Goal: Transaction & Acquisition: Book appointment/travel/reservation

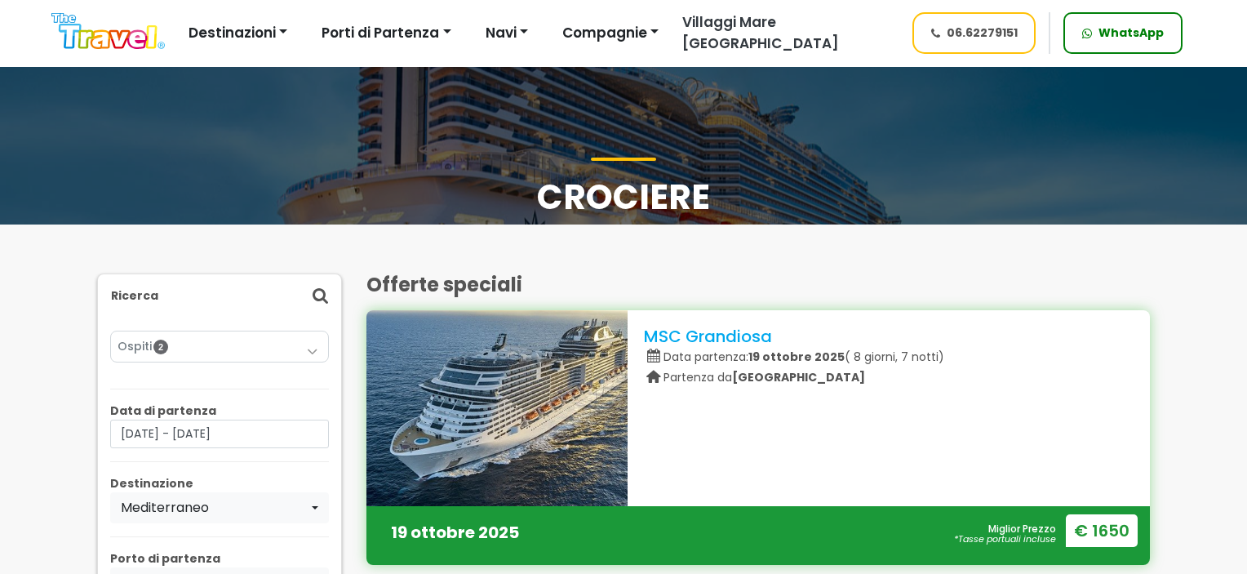
click at [375, 30] on button "Porti di Partenza" at bounding box center [386, 33] width 150 height 33
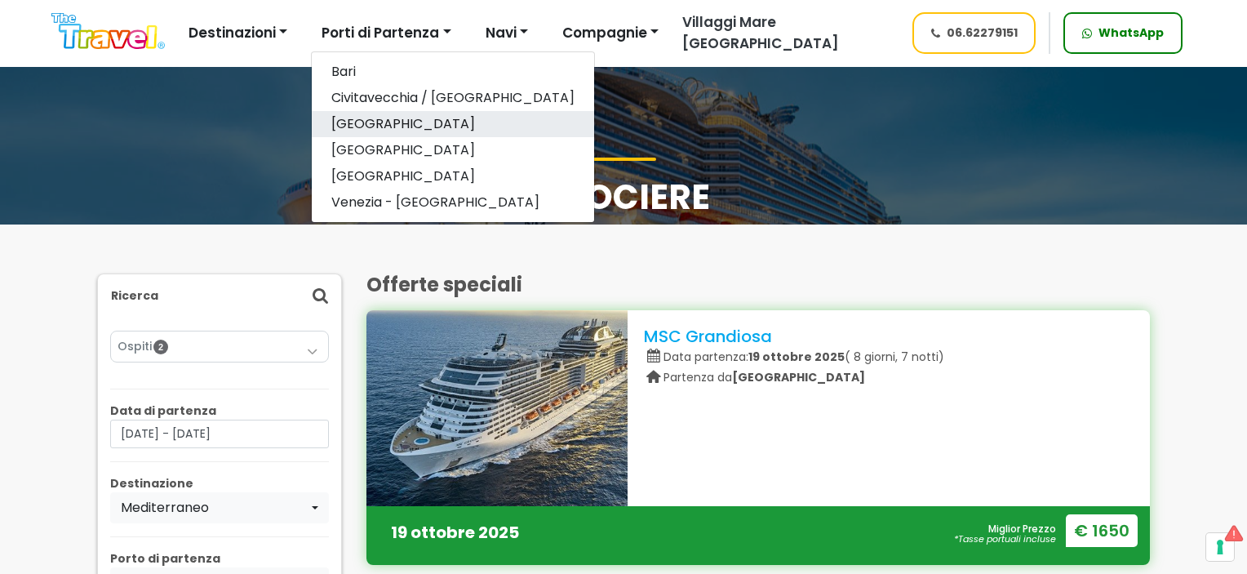
click at [375, 127] on link "[GEOGRAPHIC_DATA]" at bounding box center [453, 124] width 282 height 26
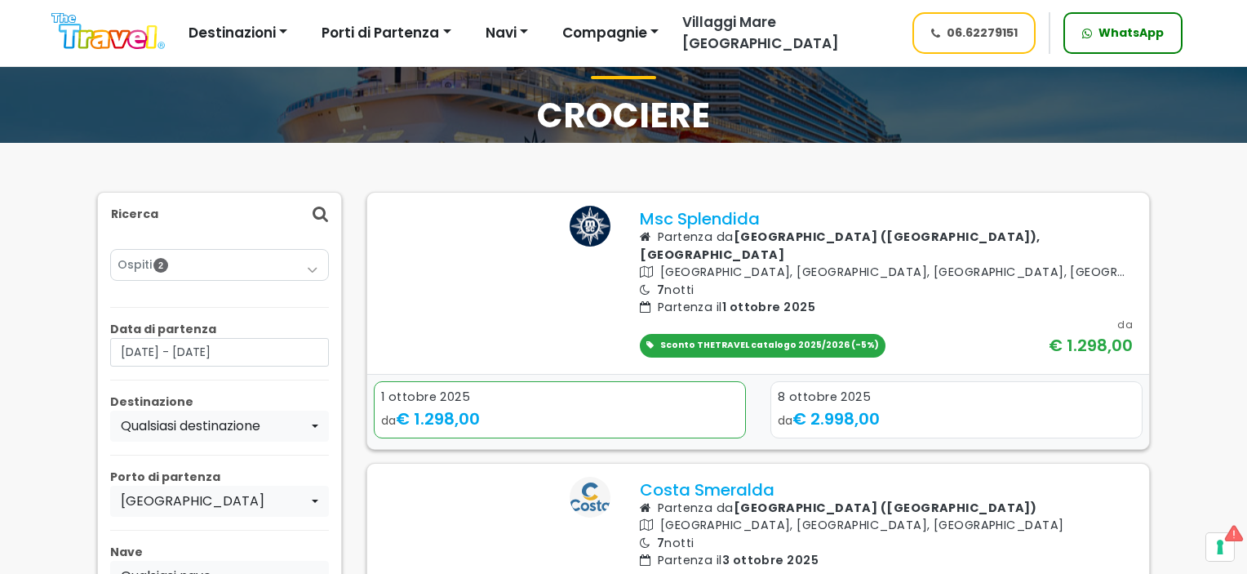
scroll to position [163, 0]
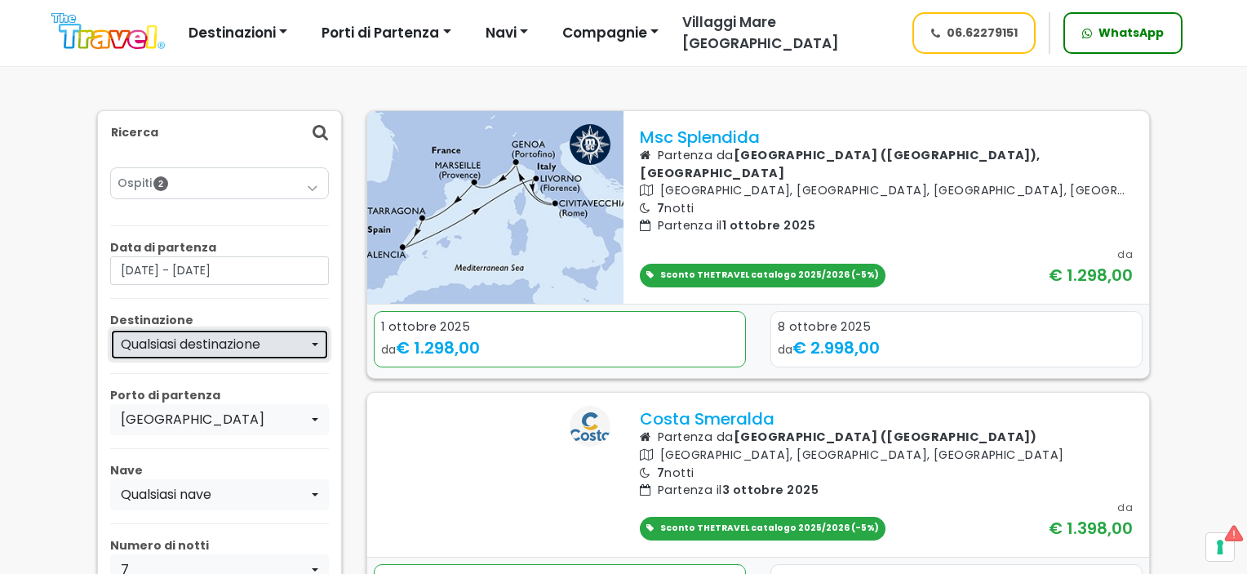
click at [249, 349] on div "Qualsiasi destinazione" at bounding box center [215, 345] width 188 height 20
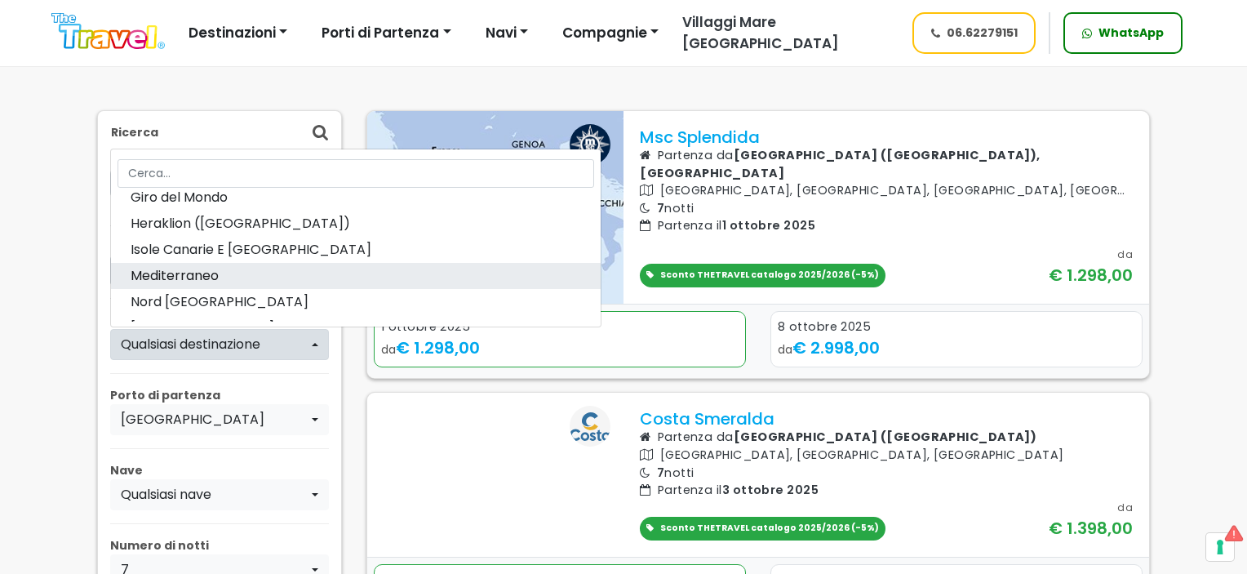
click at [241, 283] on link "Mediterraneo" at bounding box center [356, 276] width 490 height 26
select select "MED"
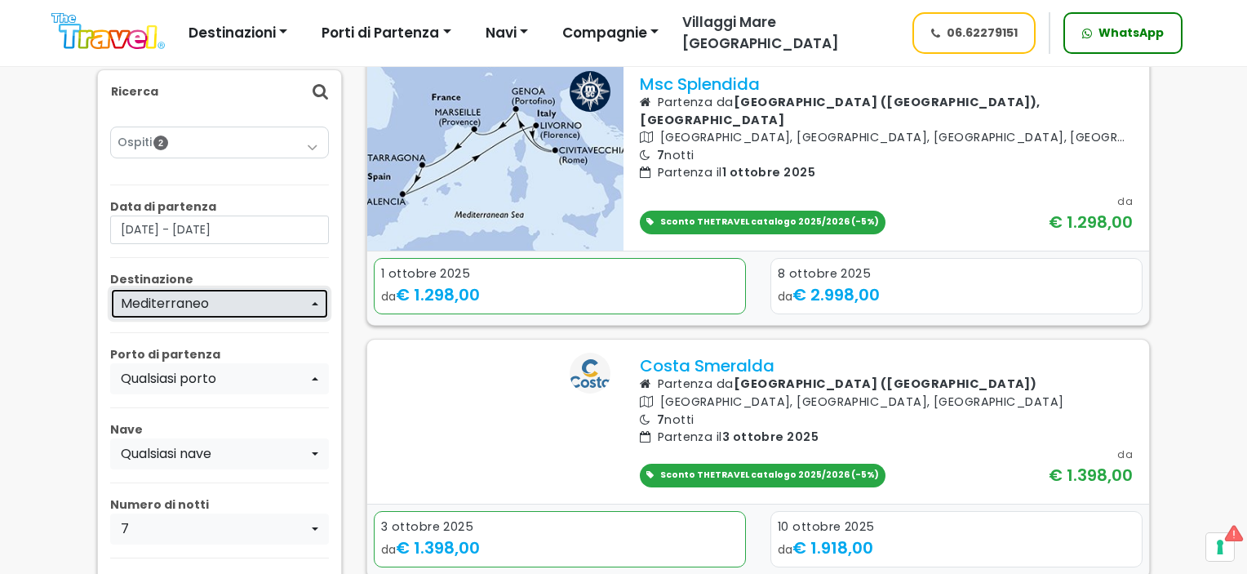
scroll to position [245, 0]
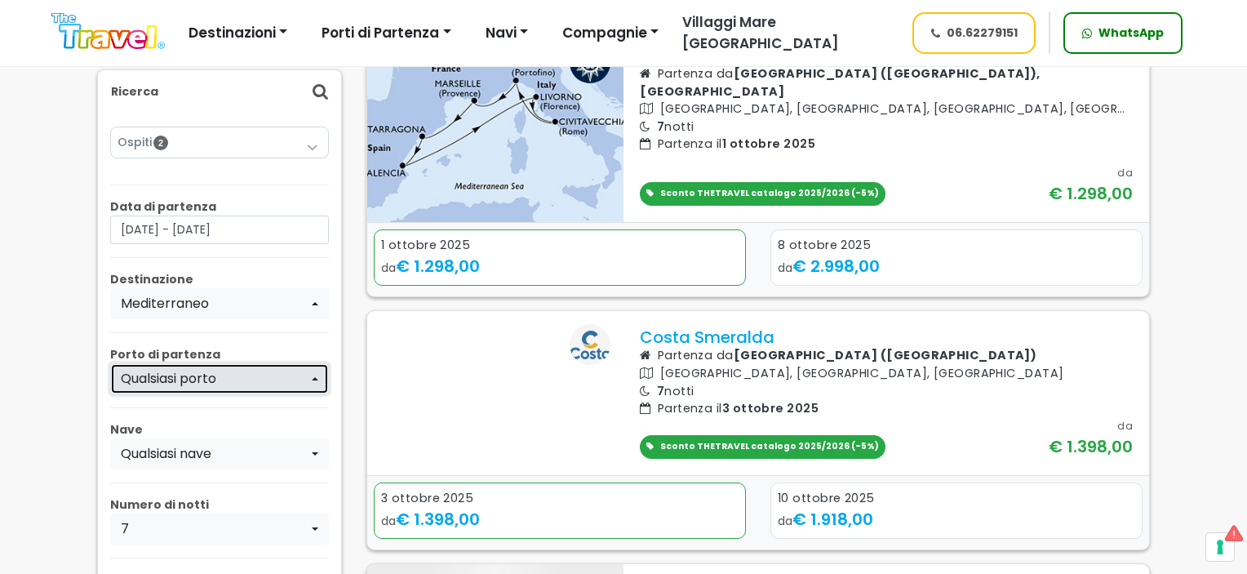
click at [251, 383] on div "Qualsiasi porto" at bounding box center [215, 379] width 188 height 20
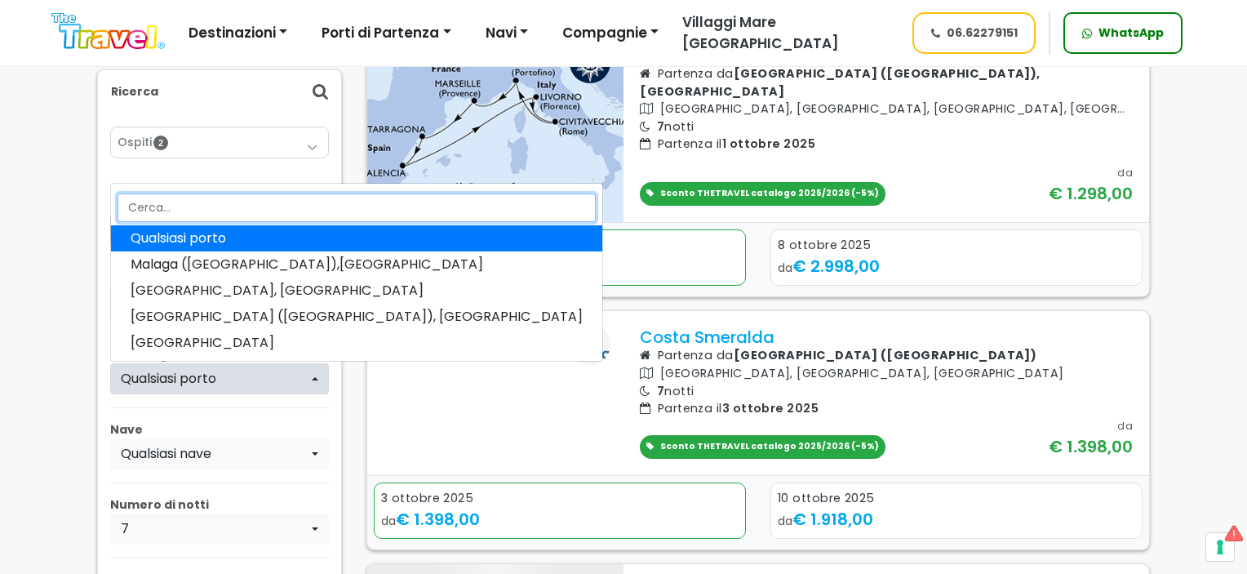
scroll to position [82, 0]
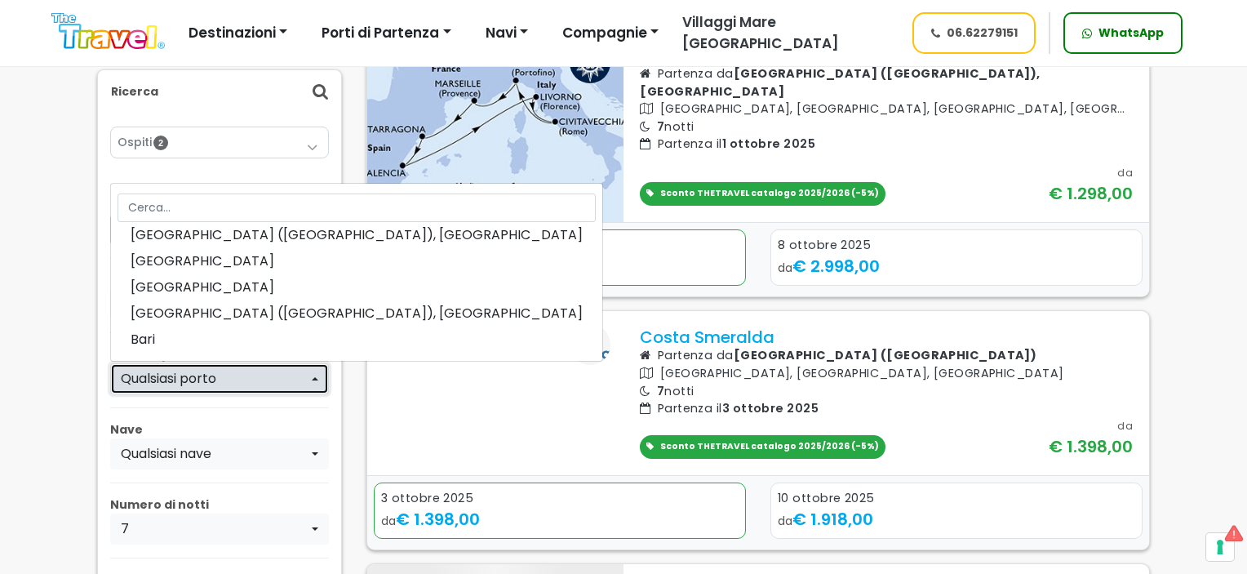
click at [229, 376] on div "Qualsiasi porto" at bounding box center [215, 379] width 188 height 20
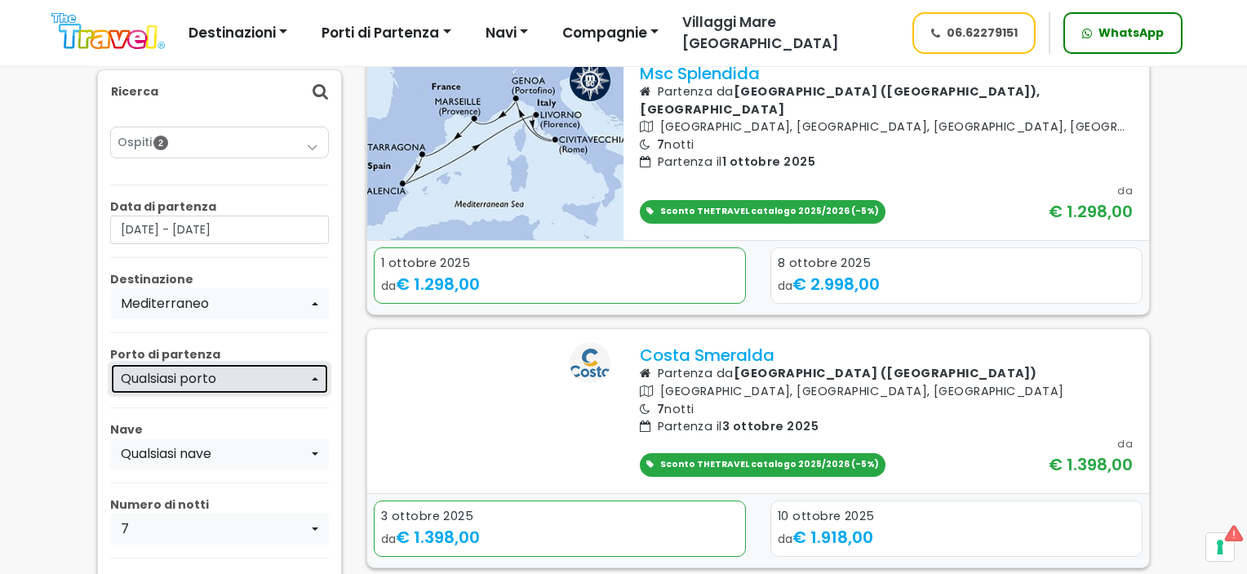
scroll to position [327, 0]
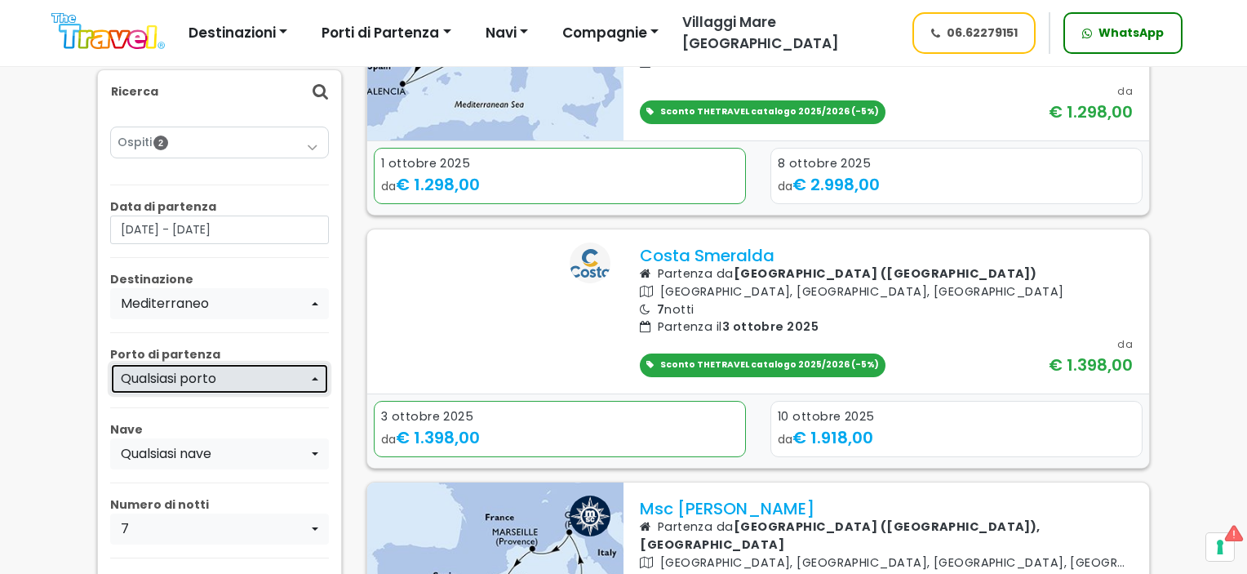
click at [224, 381] on div "Qualsiasi porto" at bounding box center [215, 379] width 188 height 20
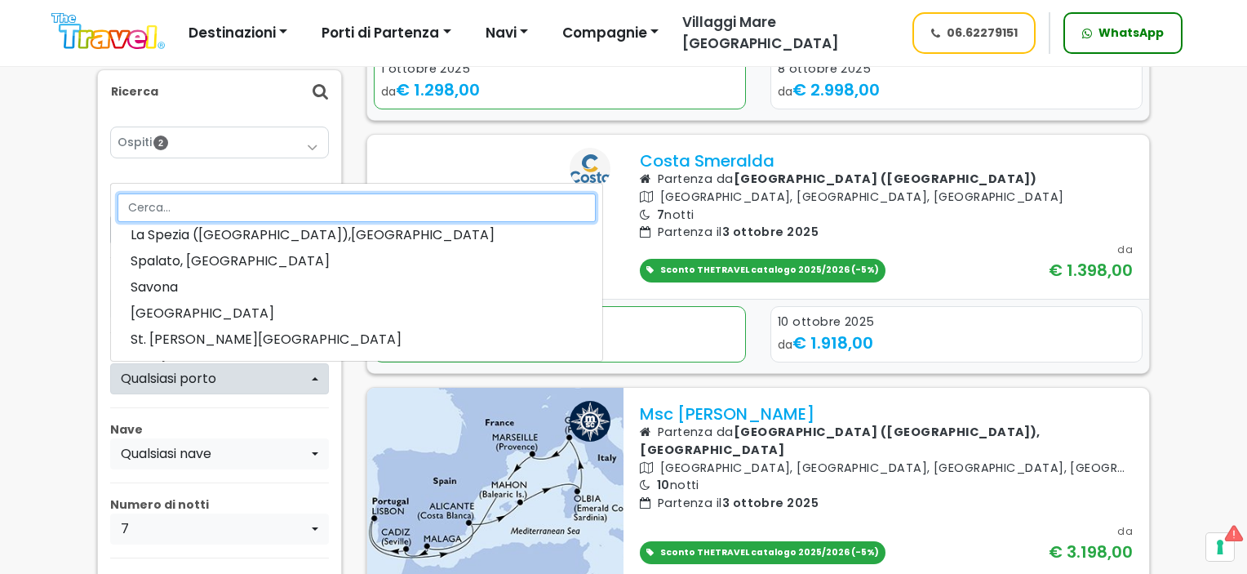
scroll to position [571, 0]
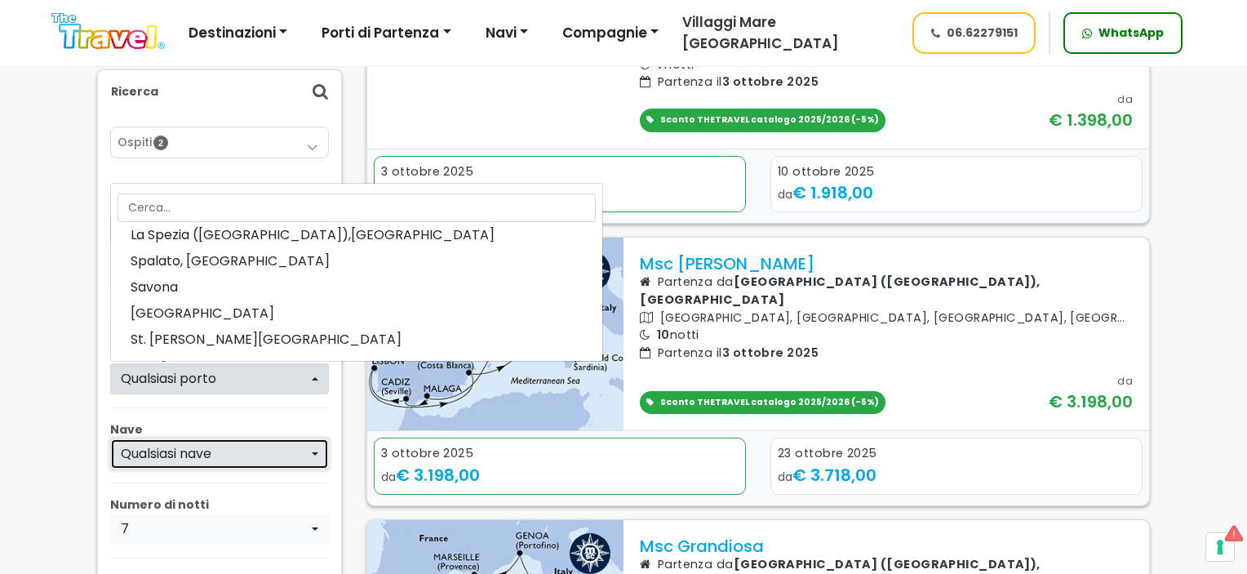
click at [233, 450] on div "Qualsiasi nave" at bounding box center [215, 454] width 188 height 20
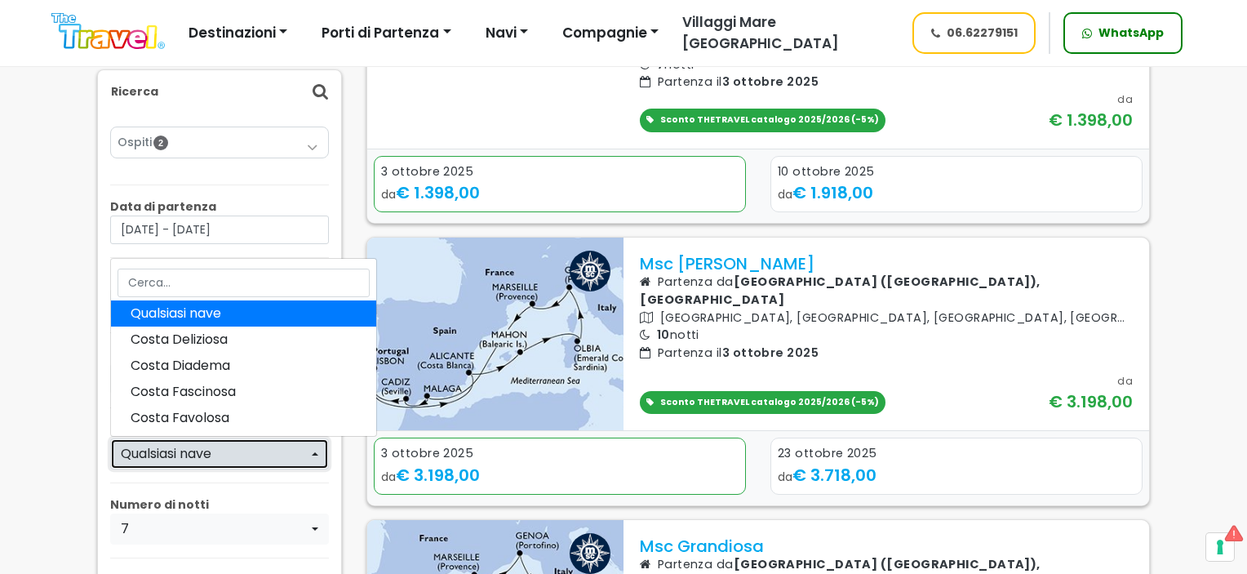
click at [233, 450] on div "Qualsiasi nave" at bounding box center [215, 454] width 188 height 20
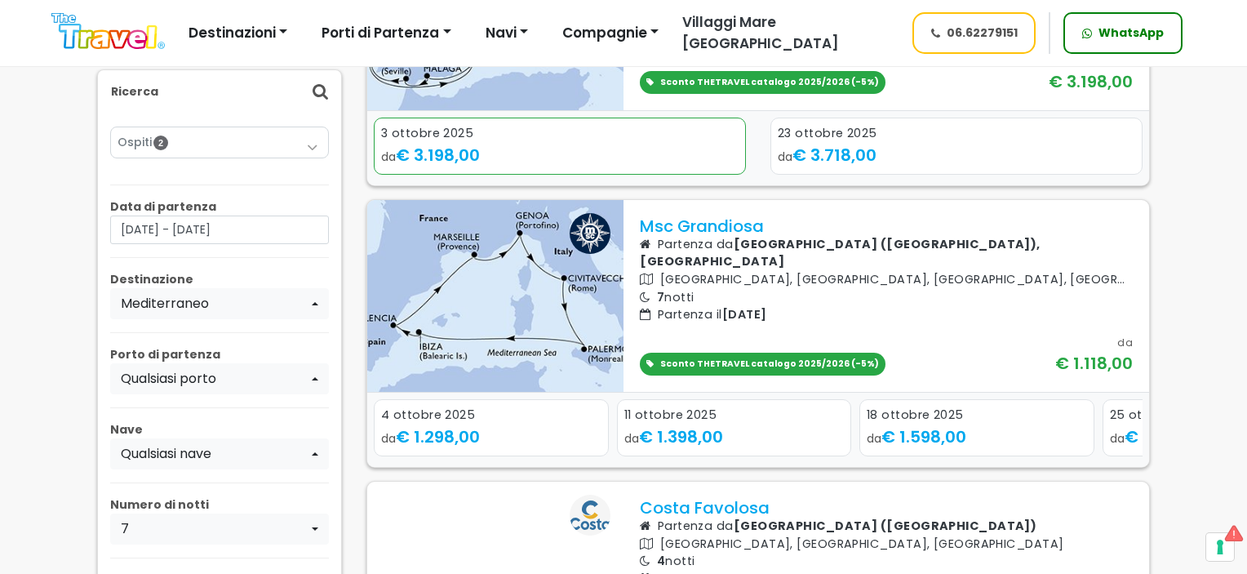
scroll to position [408, 0]
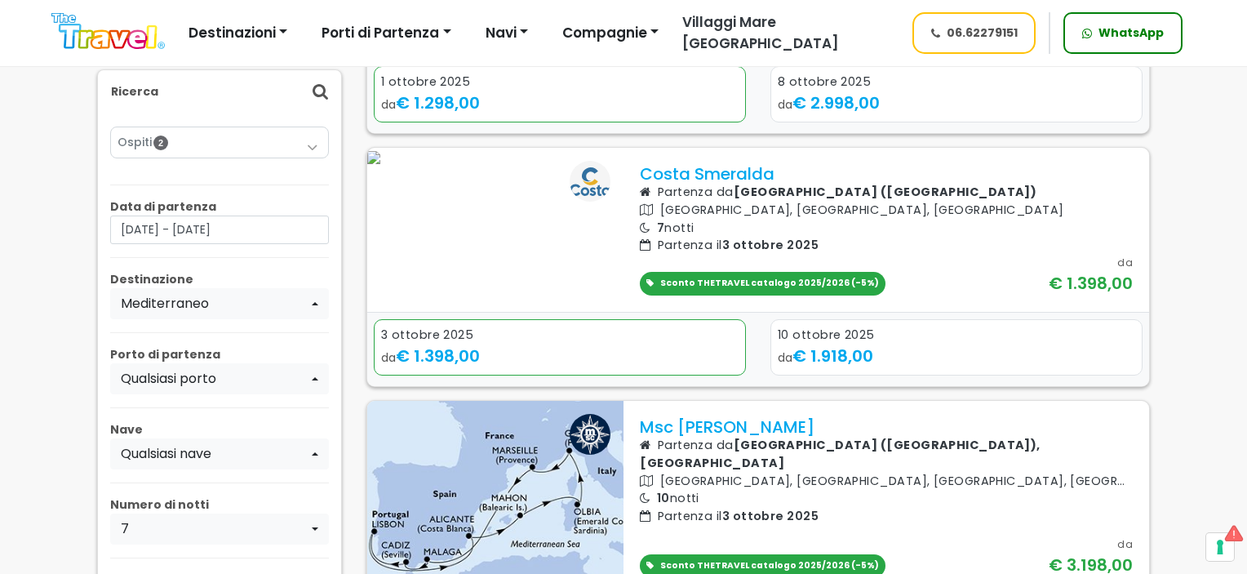
click at [195, 144] on link "Ospiti 2" at bounding box center [220, 142] width 204 height 17
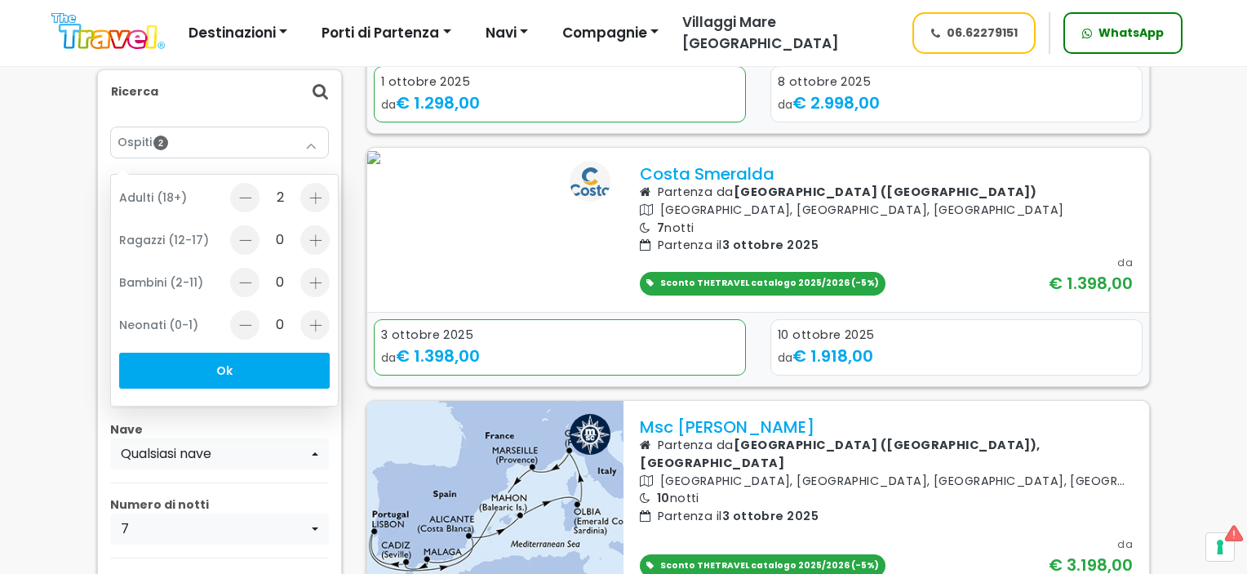
click at [318, 280] on div at bounding box center [314, 282] width 29 height 29
type input "2"
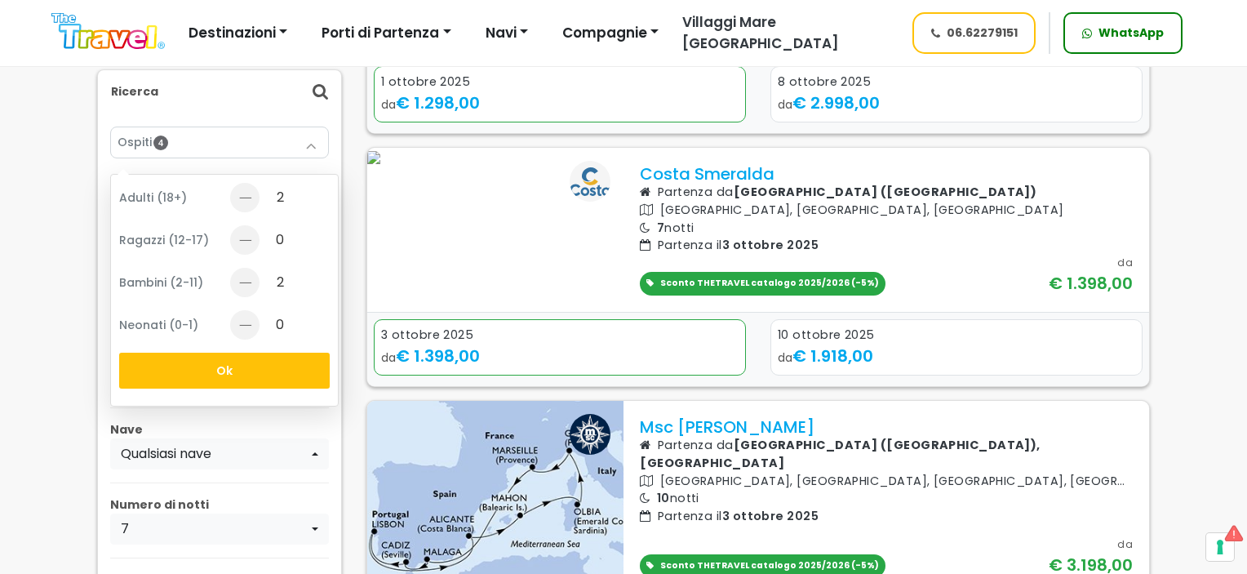
click at [220, 372] on button "Ok" at bounding box center [224, 371] width 211 height 36
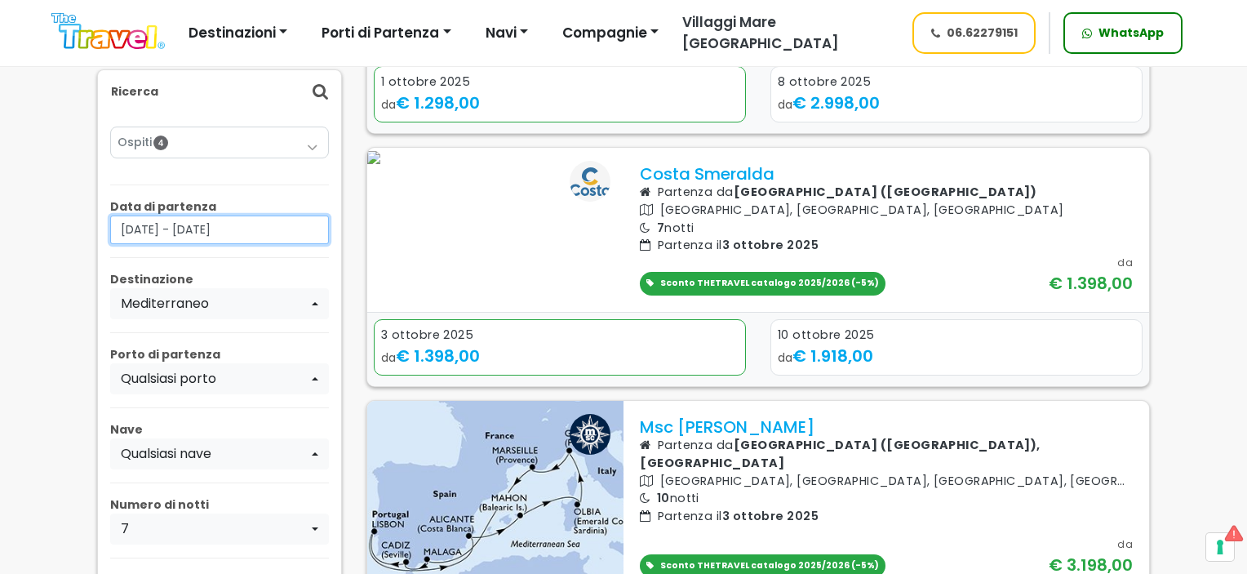
click at [278, 230] on input "[DATE] - [DATE]" at bounding box center [219, 229] width 219 height 29
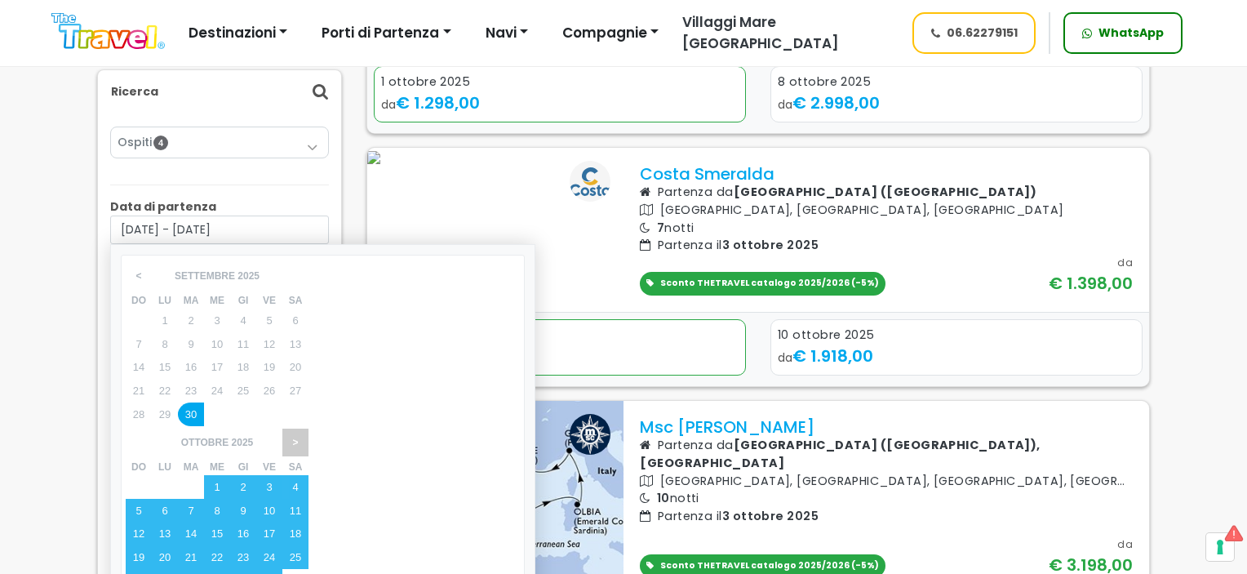
click at [308, 429] on span ">" at bounding box center [294, 443] width 25 height 28
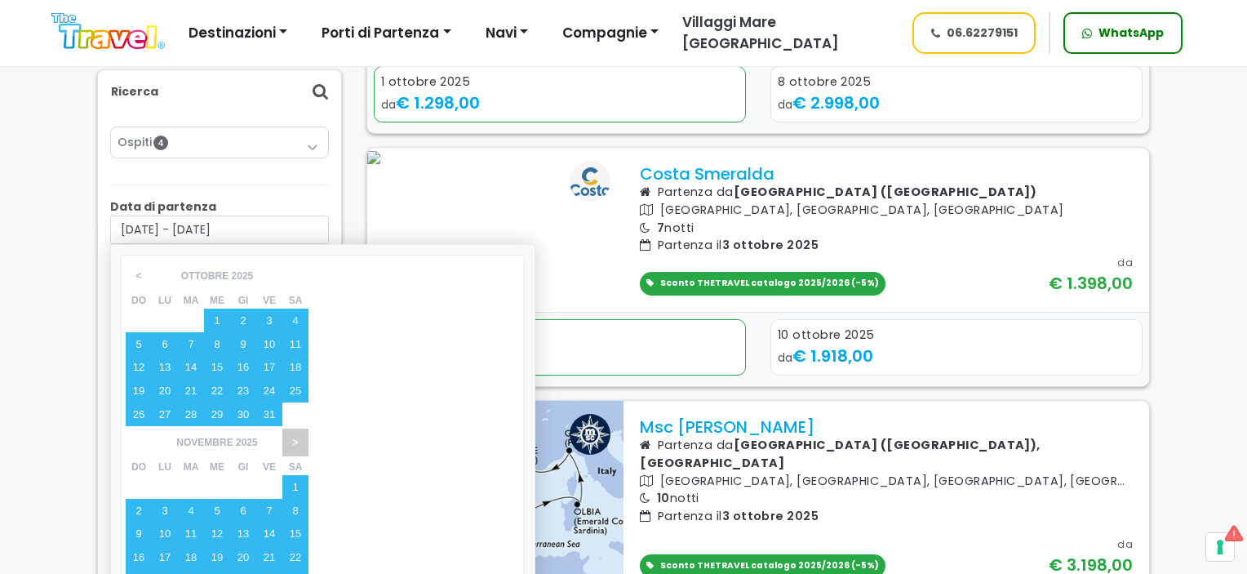
click at [308, 429] on span ">" at bounding box center [294, 443] width 25 height 28
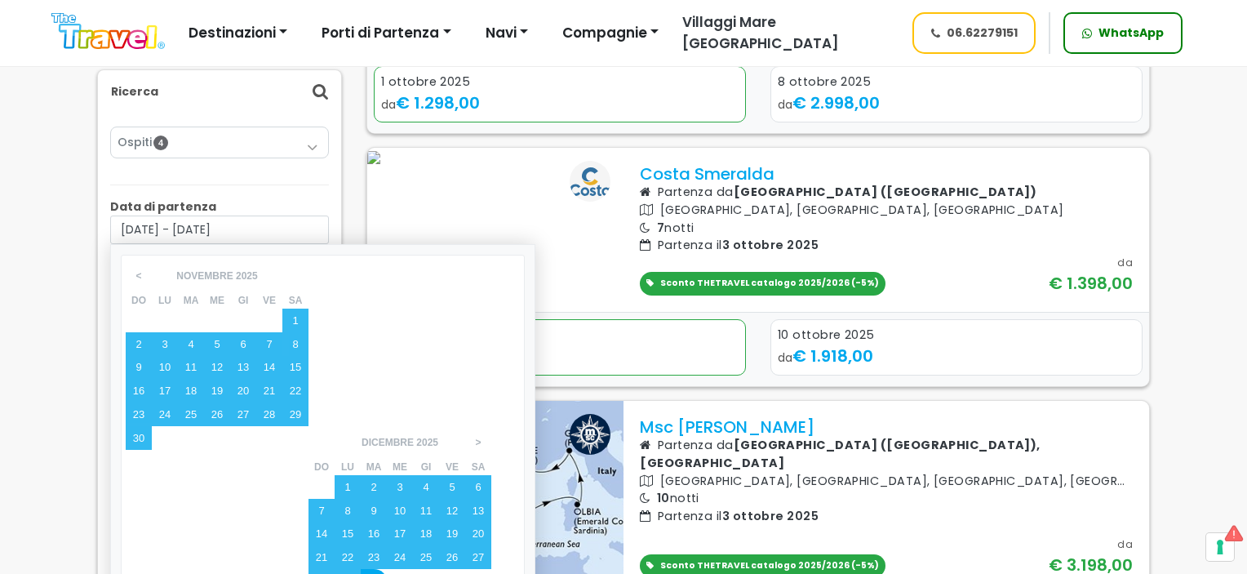
click at [387, 569] on div "30" at bounding box center [374, 581] width 26 height 24
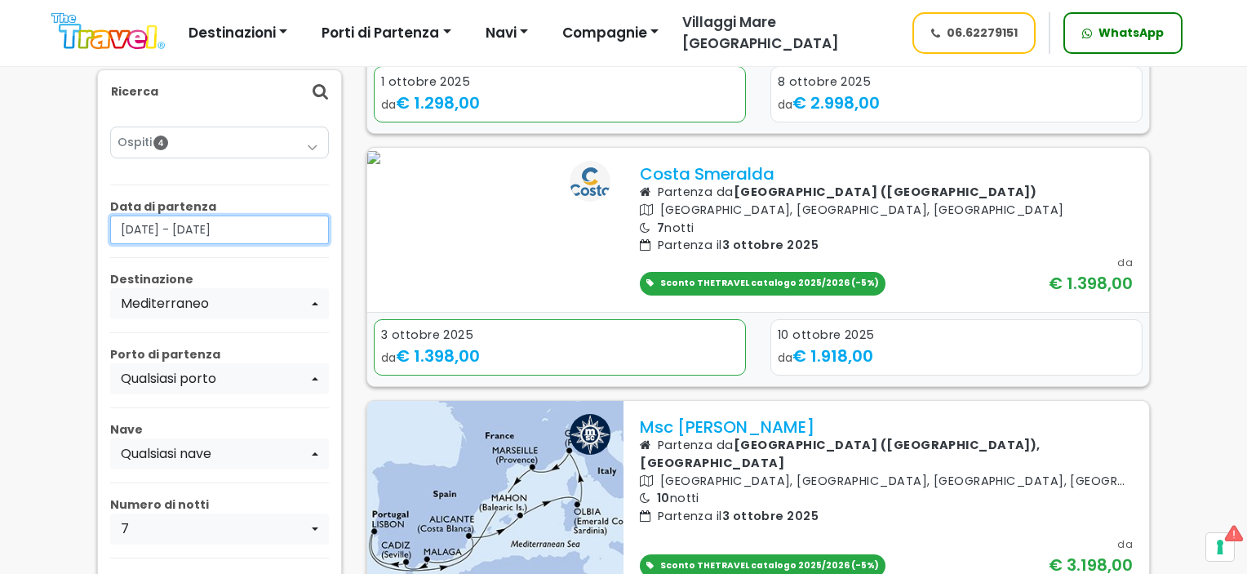
click at [245, 234] on input "[DATE] - [DATE]" at bounding box center [219, 229] width 219 height 29
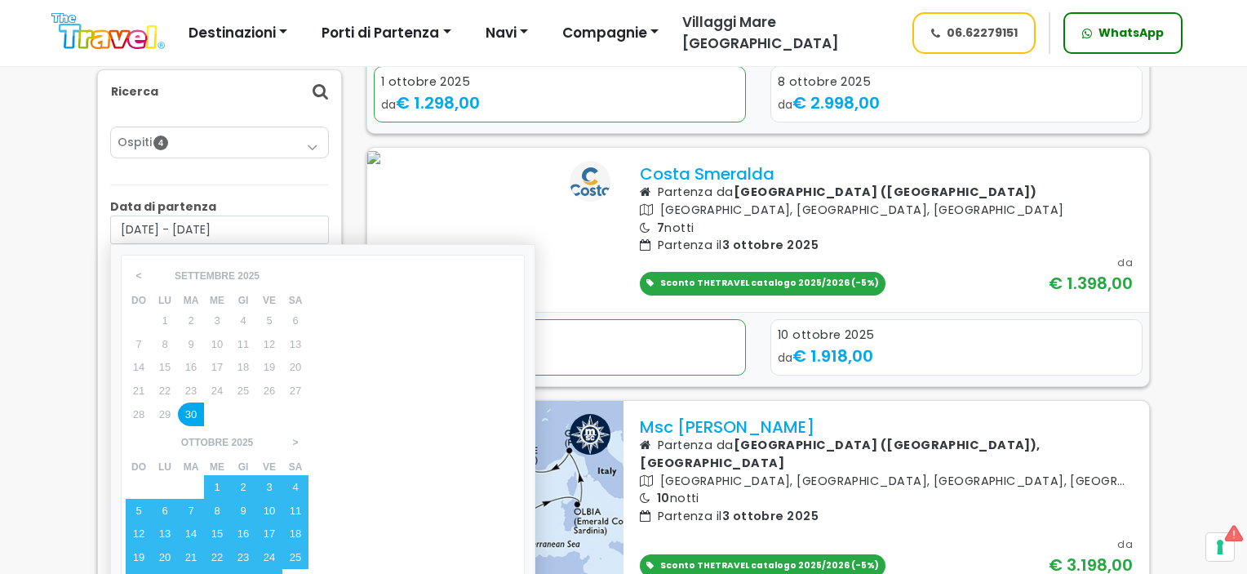
click at [282, 569] on div "31" at bounding box center [269, 581] width 26 height 24
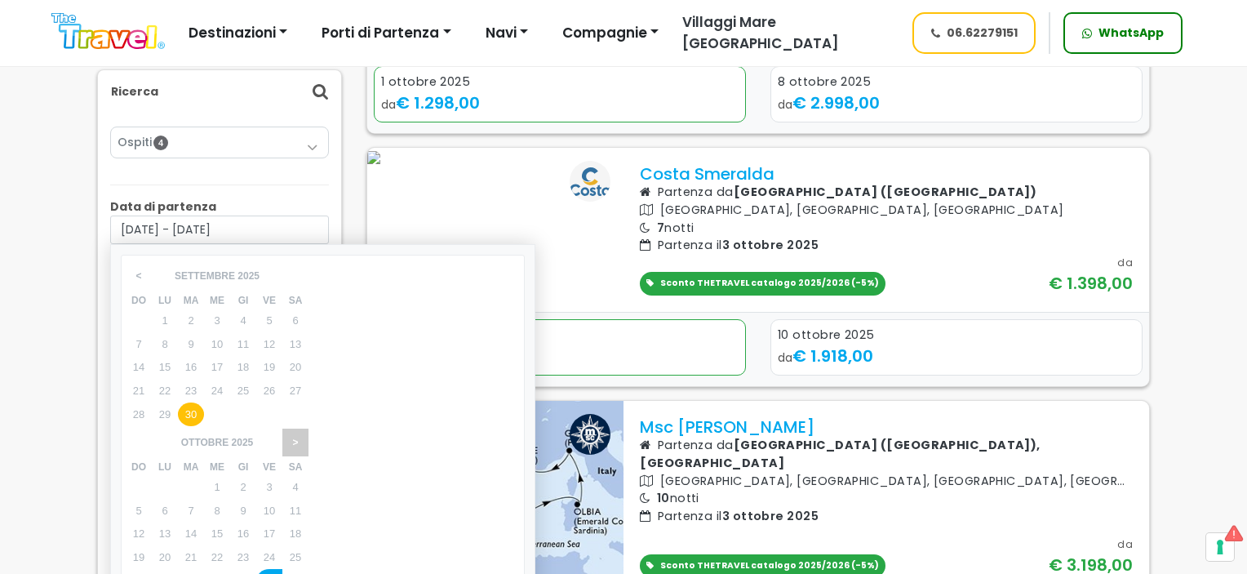
click at [308, 429] on span ">" at bounding box center [294, 443] width 25 height 28
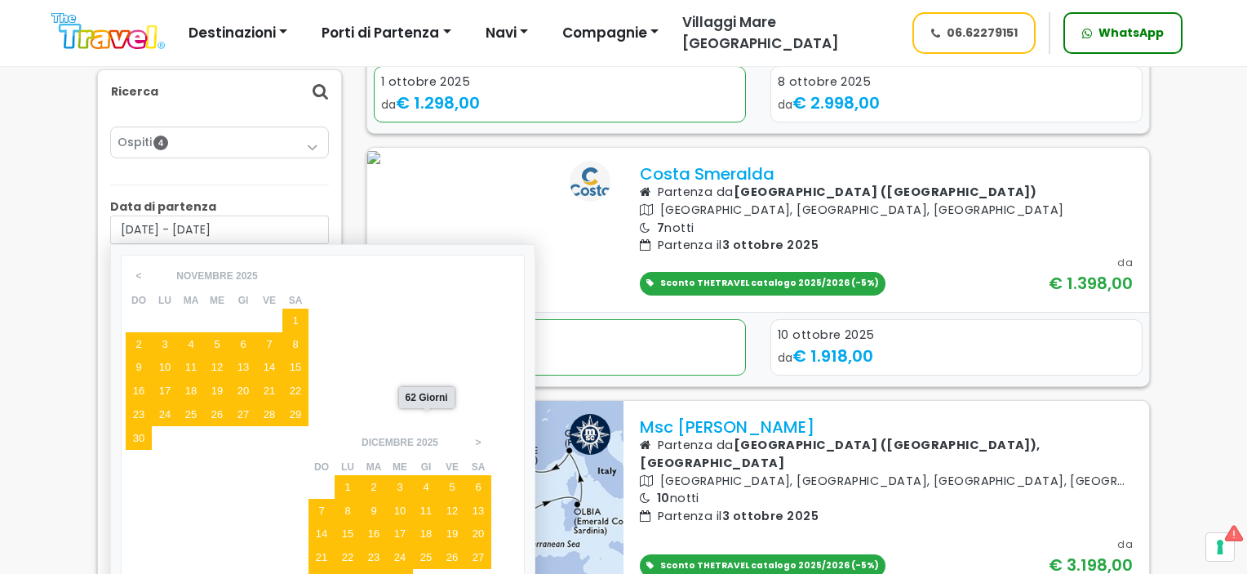
click at [413, 569] on div "31" at bounding box center [400, 581] width 26 height 24
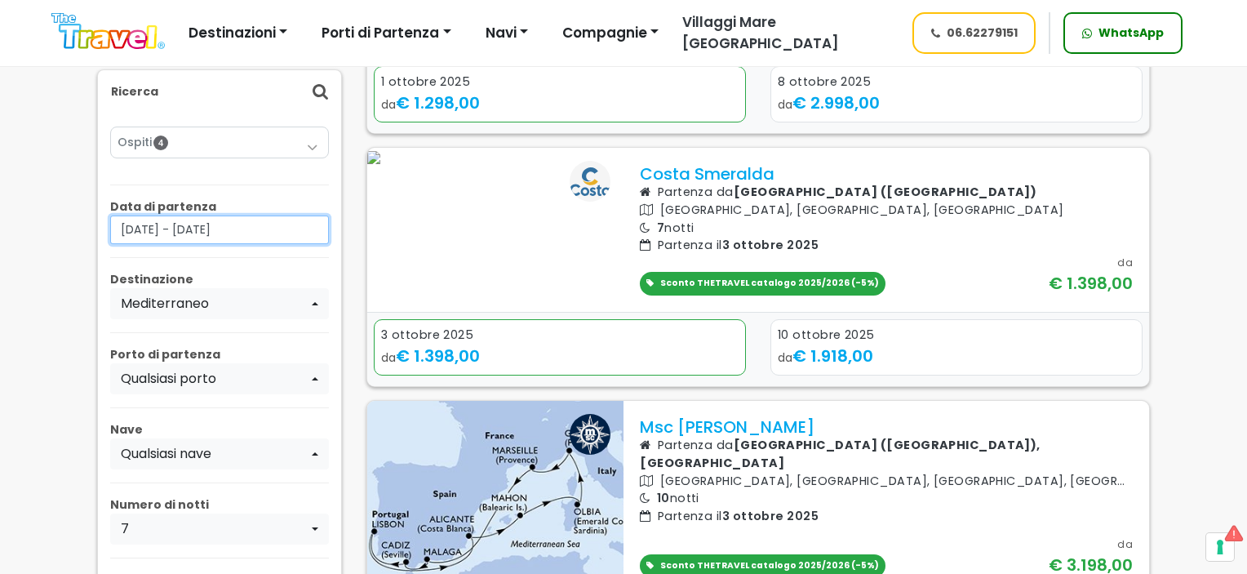
click at [232, 231] on input "[DATE] - [DATE]" at bounding box center [219, 229] width 219 height 29
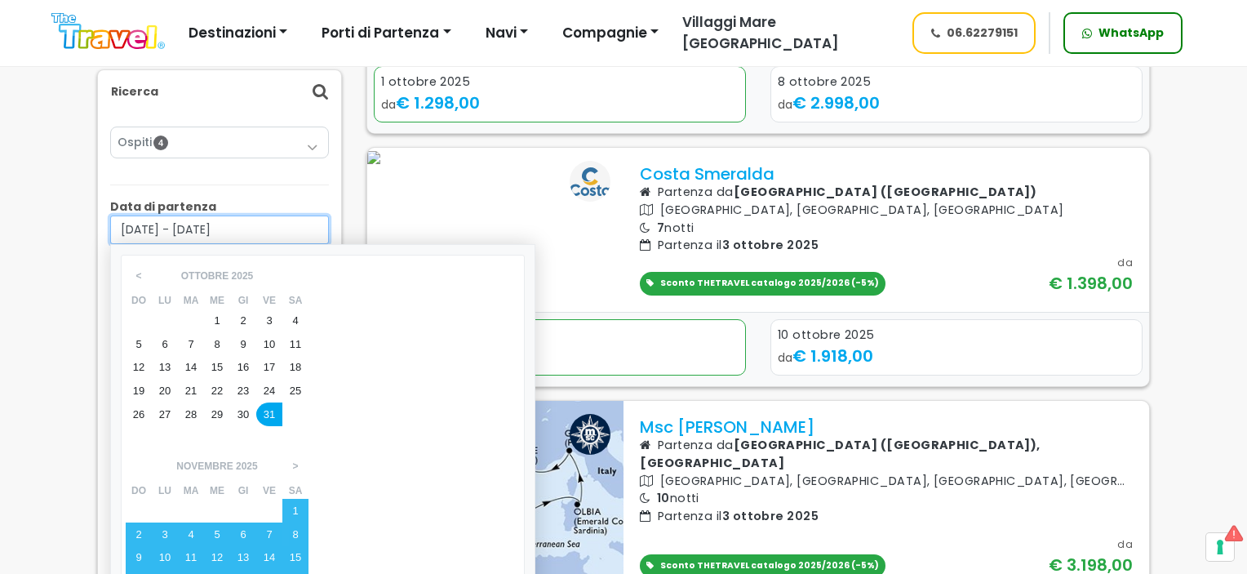
click at [154, 234] on input "[DATE] - [DATE]" at bounding box center [219, 229] width 219 height 29
drag, startPoint x: 118, startPoint y: 229, endPoint x: 291, endPoint y: 229, distance: 173.0
click at [291, 229] on input "[DATE] - [DATE]" at bounding box center [219, 229] width 219 height 29
click at [308, 452] on span ">" at bounding box center [294, 466] width 25 height 28
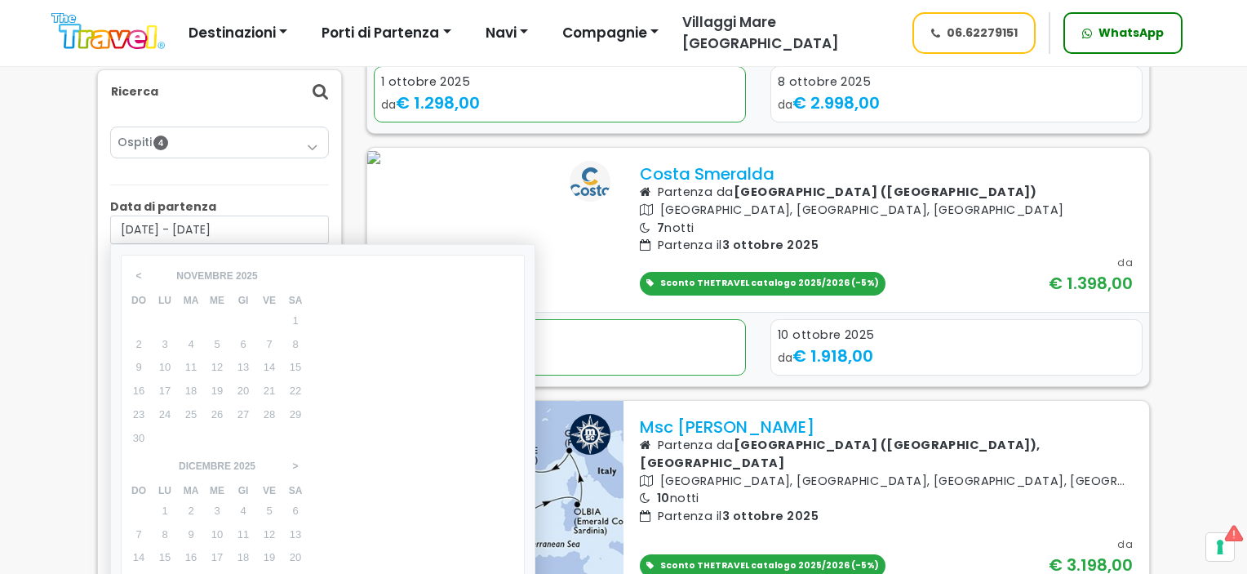
type input "[DATE] - [DATE]"
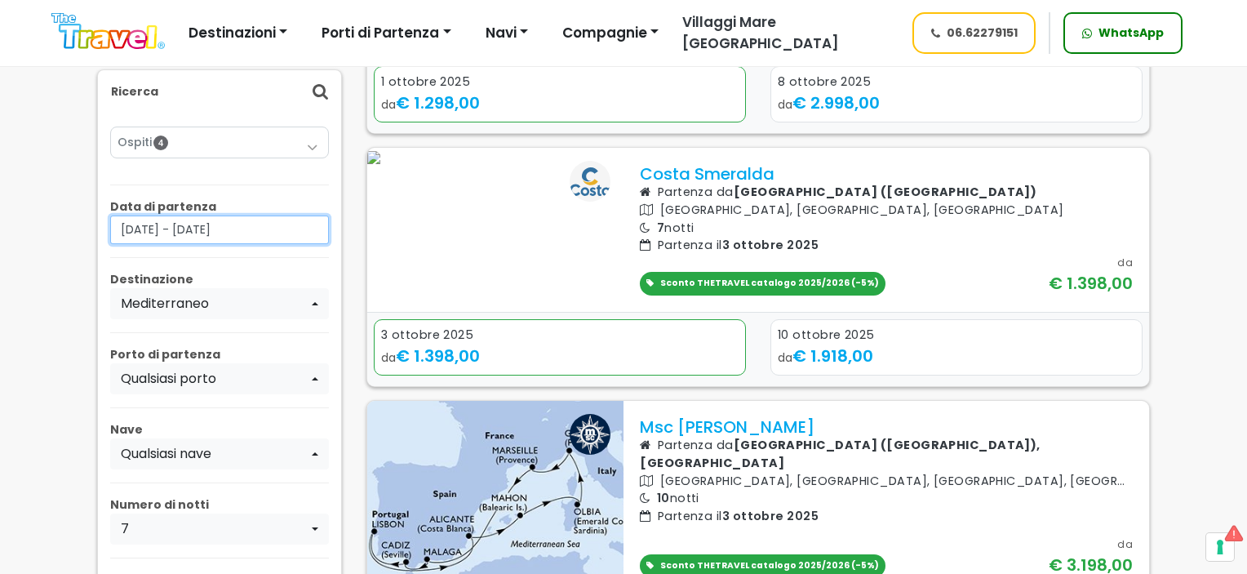
click at [206, 224] on input "[DATE] - [DATE]" at bounding box center [219, 229] width 219 height 29
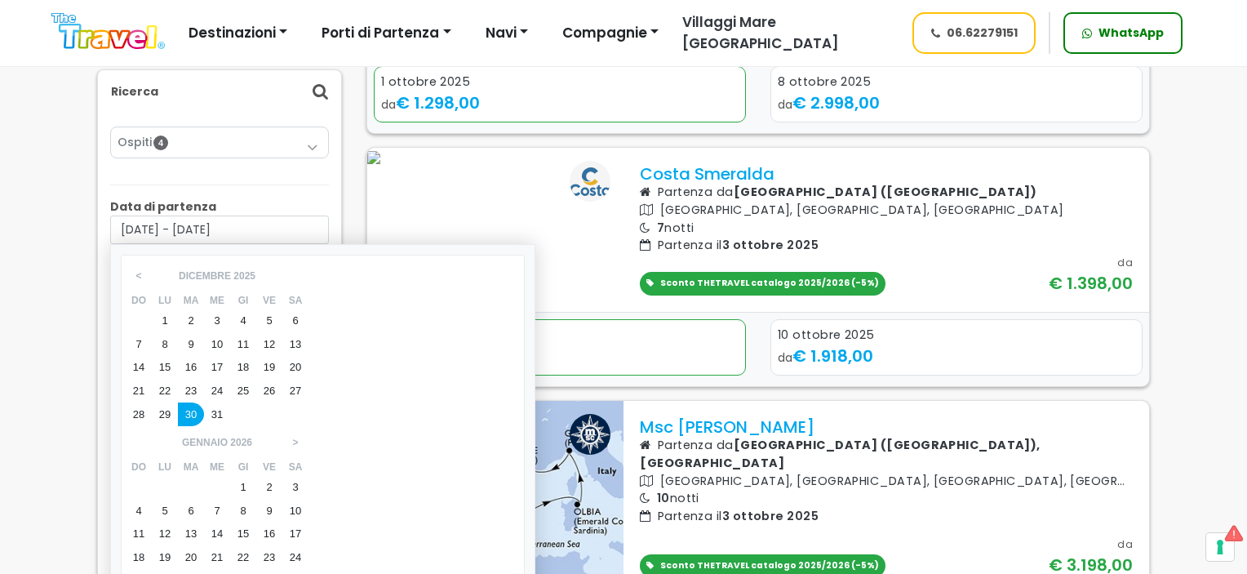
click at [256, 475] on div "1" at bounding box center [243, 487] width 26 height 24
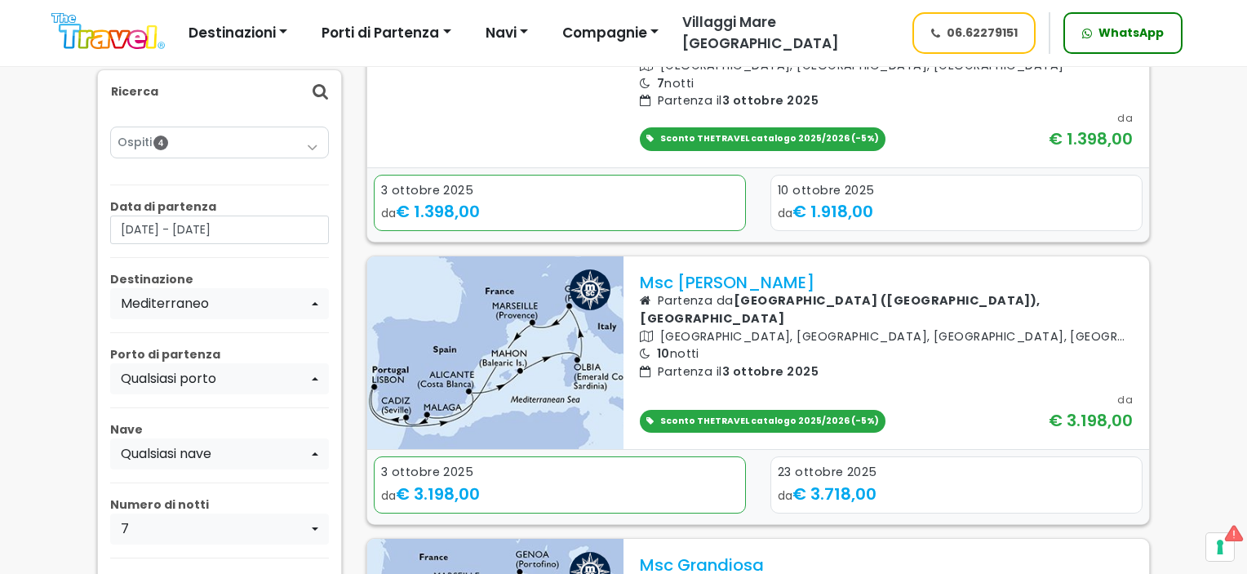
scroll to position [653, 0]
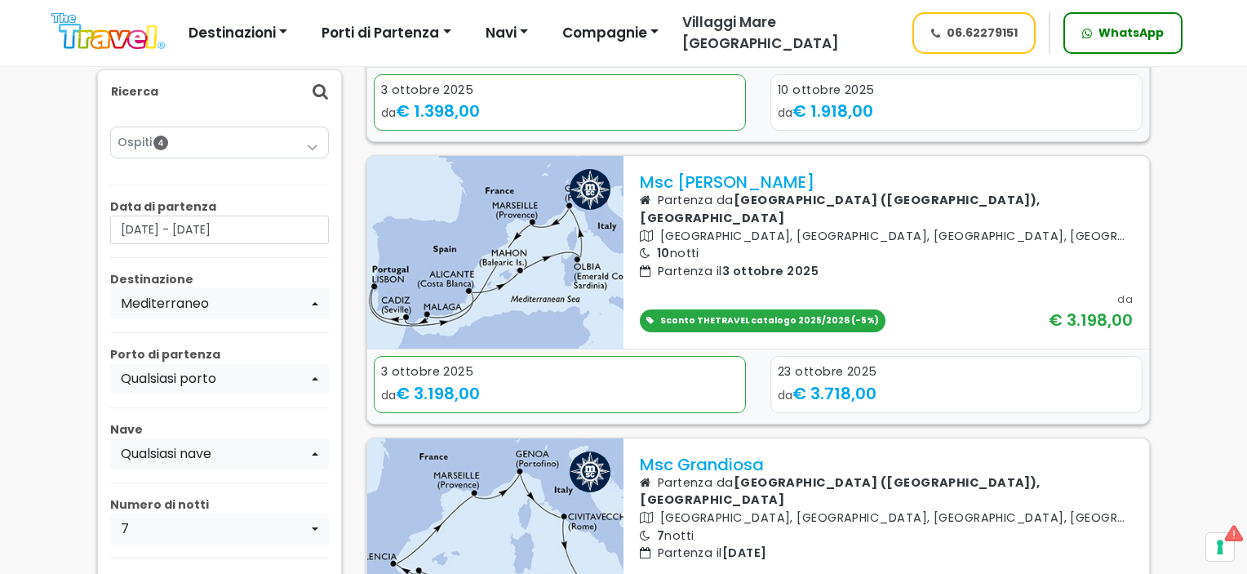
click at [186, 562] on div "Ospiti 4 Adulti (18+) 2 Ragazzi (12-17) 0 Bambini (2-11) 2 Neonati (0-1) 0 Ok" at bounding box center [219, 410] width 219 height 594
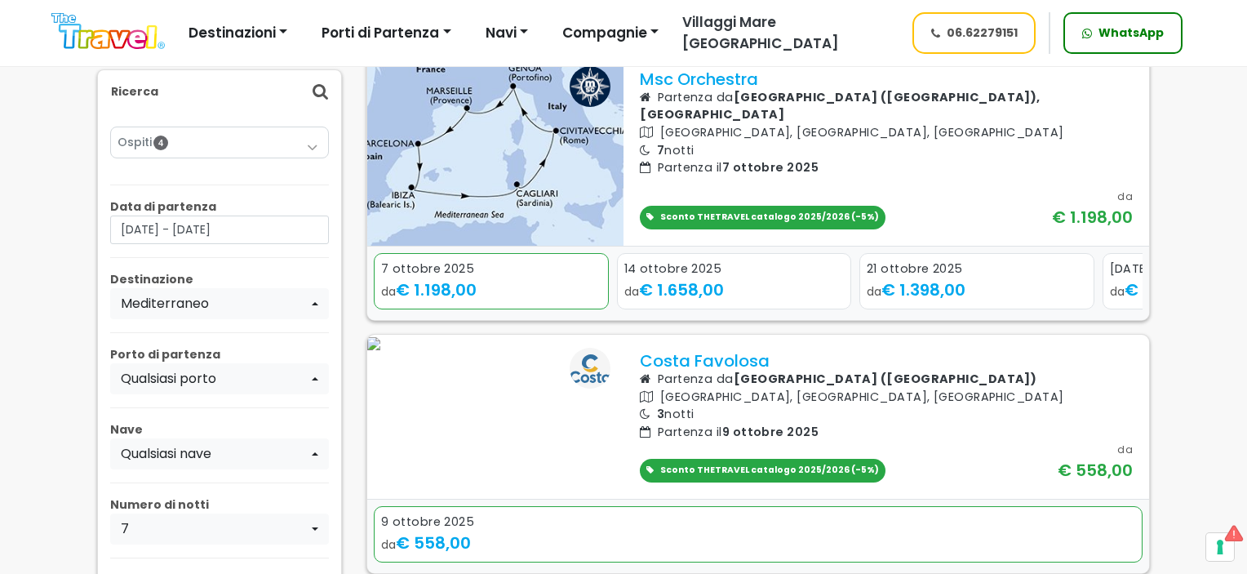
scroll to position [2204, 0]
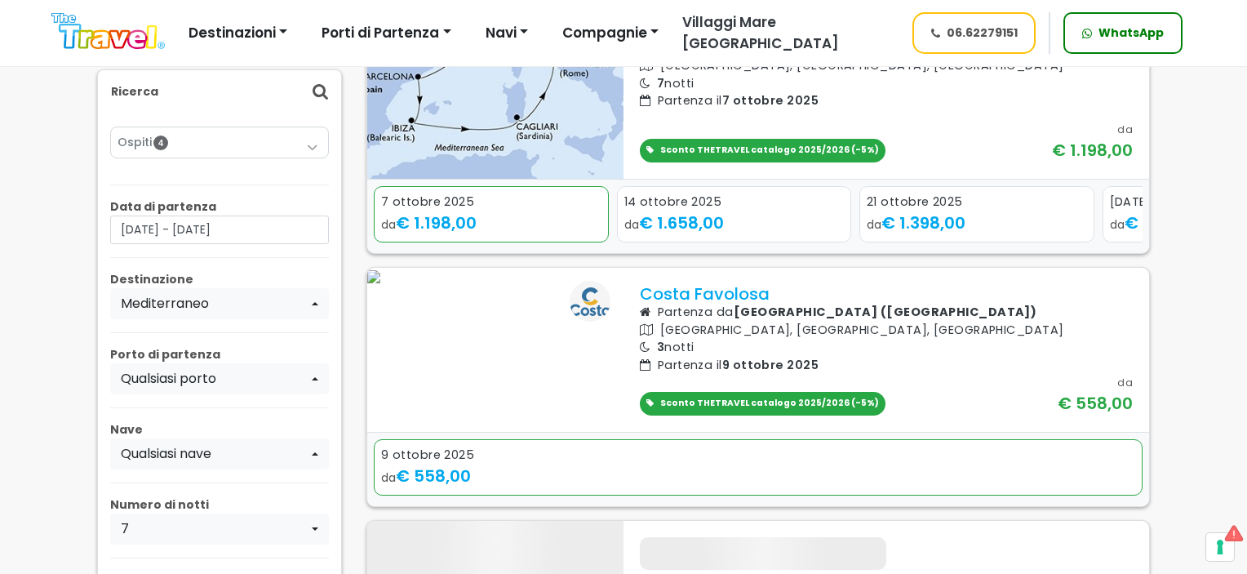
click at [321, 95] on icon at bounding box center [321, 91] width 16 height 17
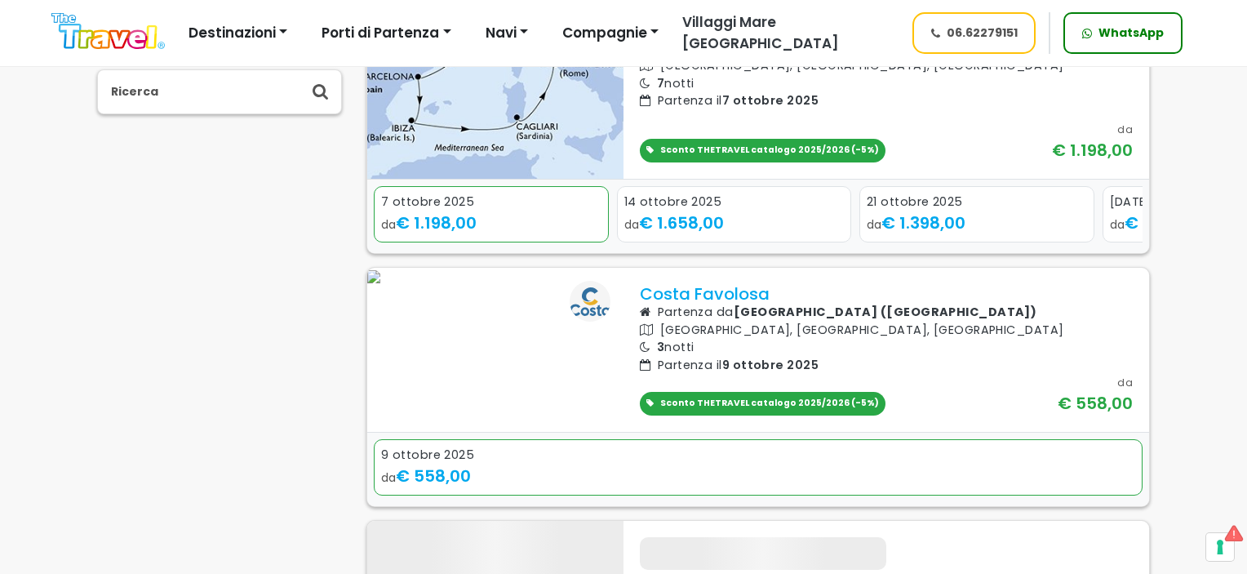
click at [321, 95] on icon at bounding box center [321, 91] width 16 height 17
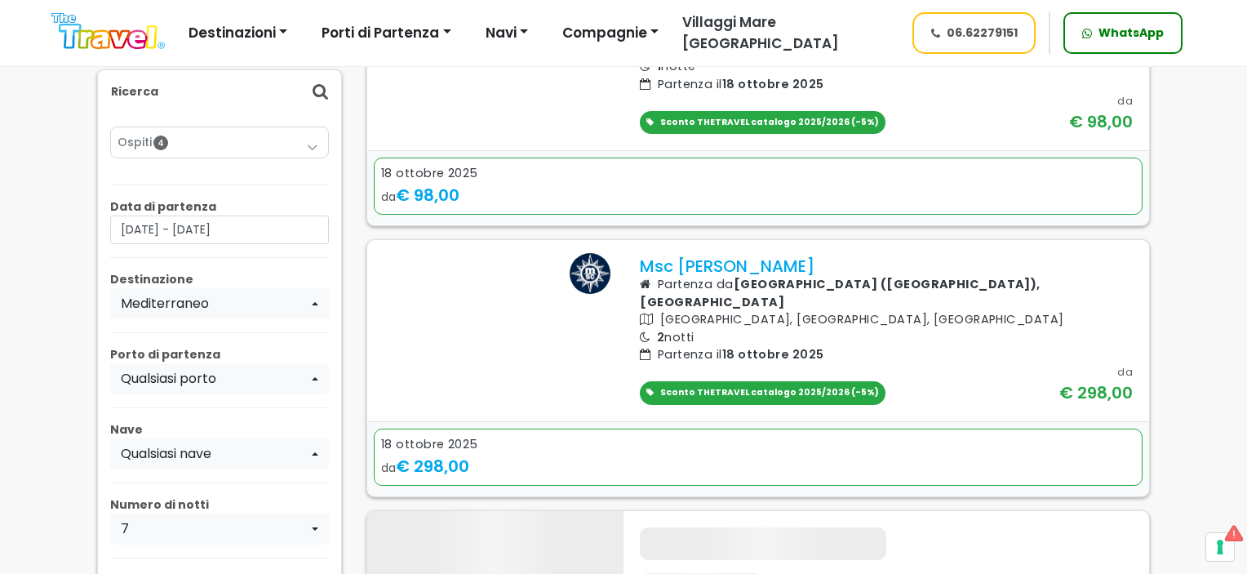
scroll to position [3020, 0]
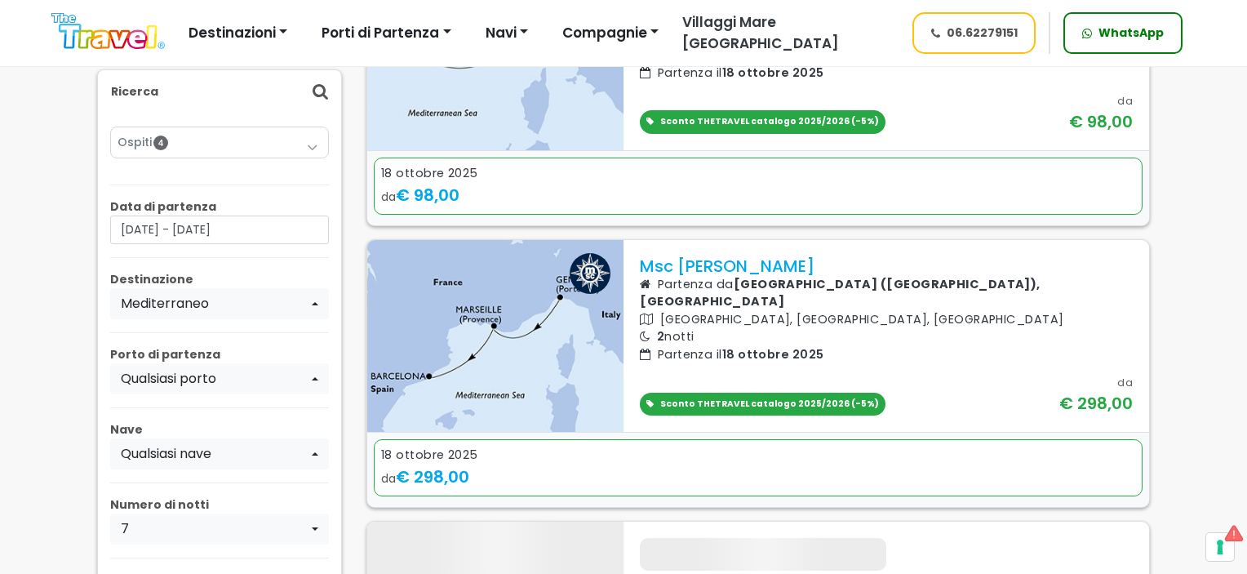
click at [221, 571] on p "Compagnia" at bounding box center [219, 579] width 219 height 17
drag, startPoint x: 167, startPoint y: 571, endPoint x: 167, endPoint y: 594, distance: 22.9
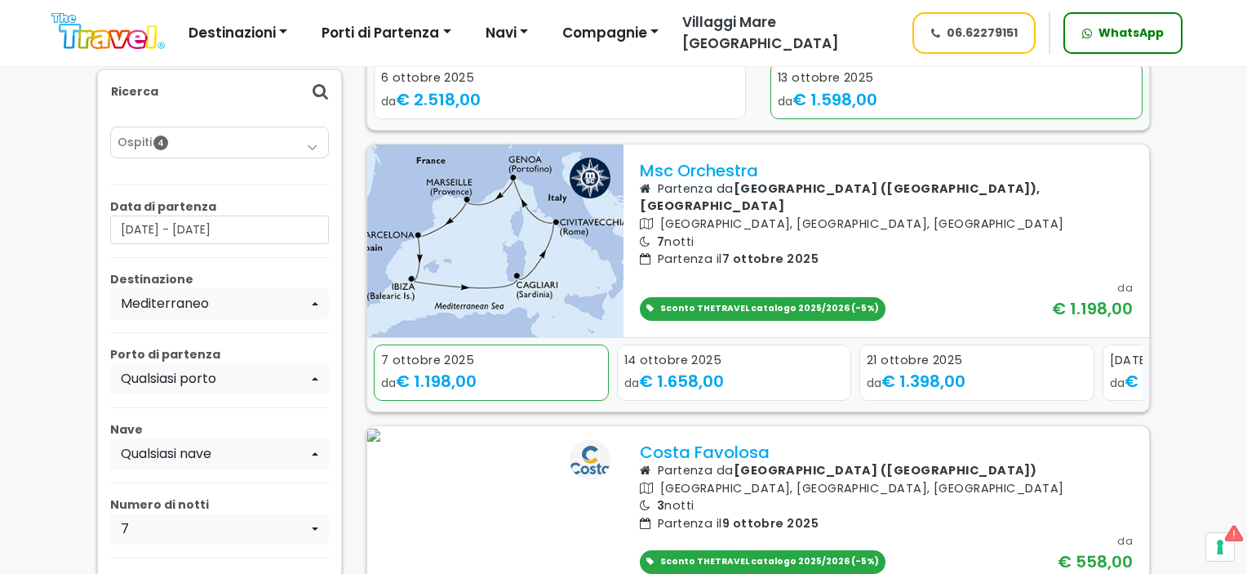
scroll to position [1714, 0]
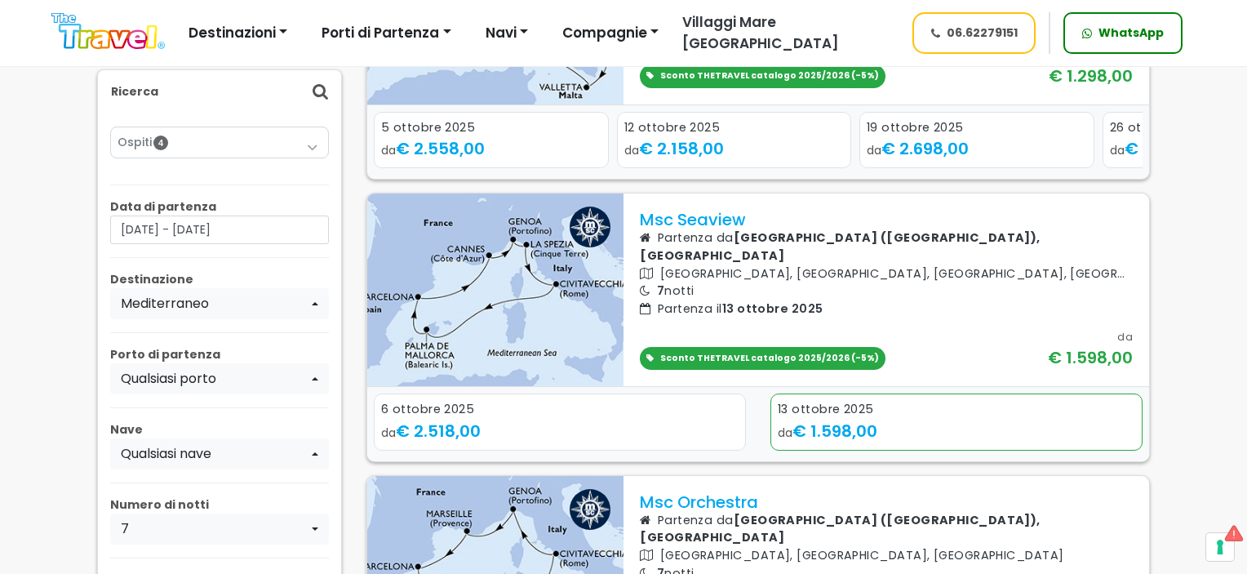
click at [320, 90] on icon at bounding box center [321, 91] width 16 height 17
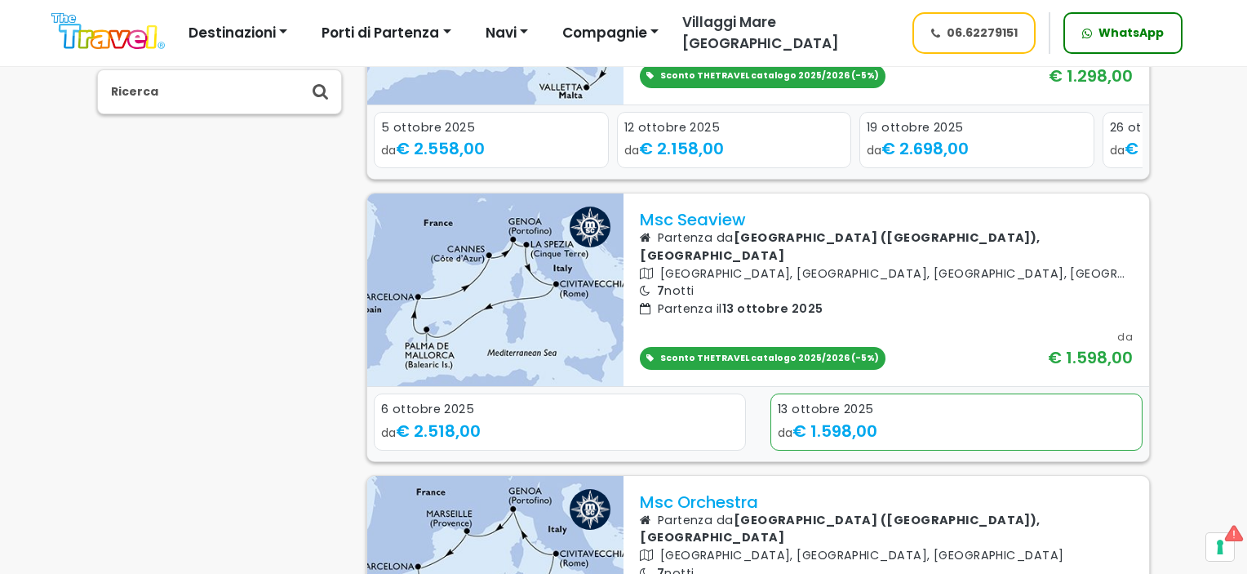
click at [320, 90] on icon at bounding box center [321, 91] width 16 height 17
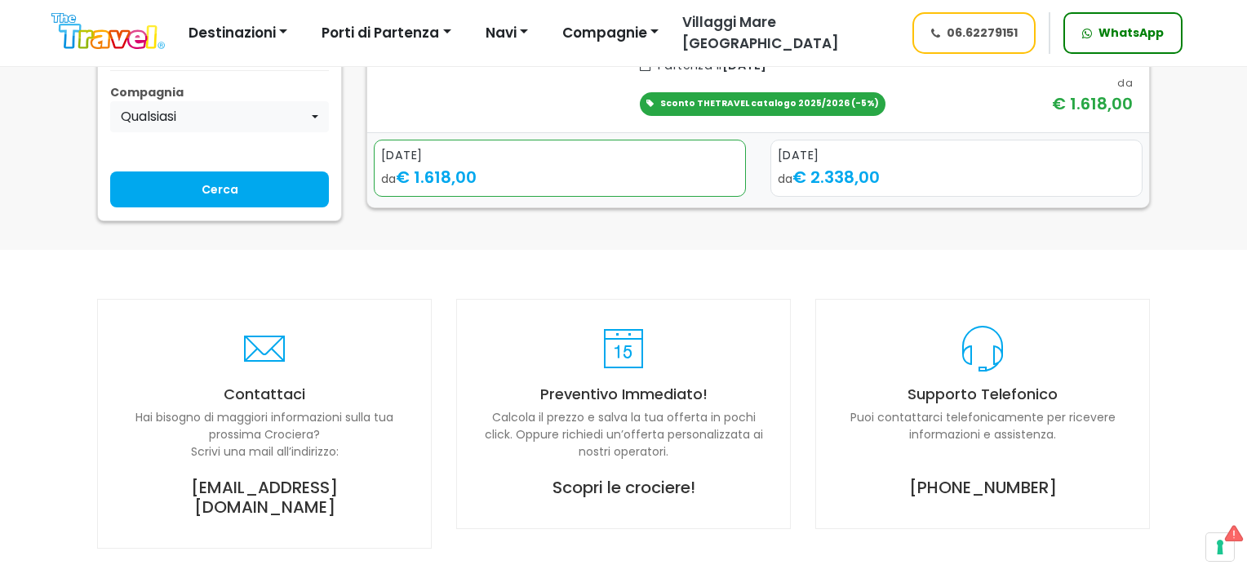
scroll to position [13126, 0]
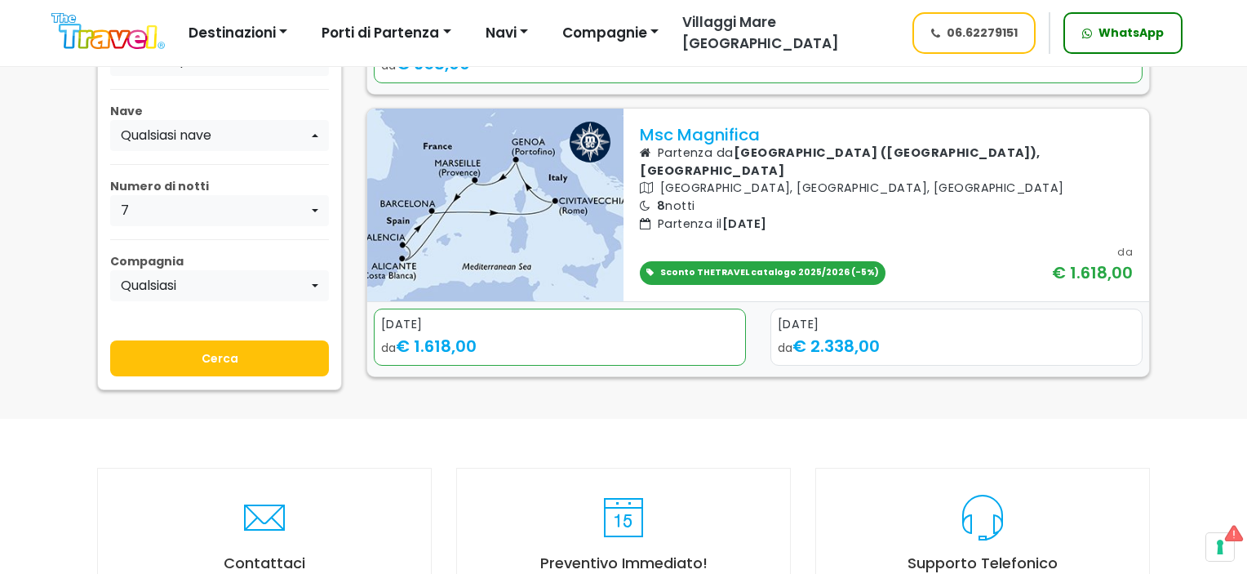
click at [258, 376] on input "Cerca" at bounding box center [219, 358] width 219 height 36
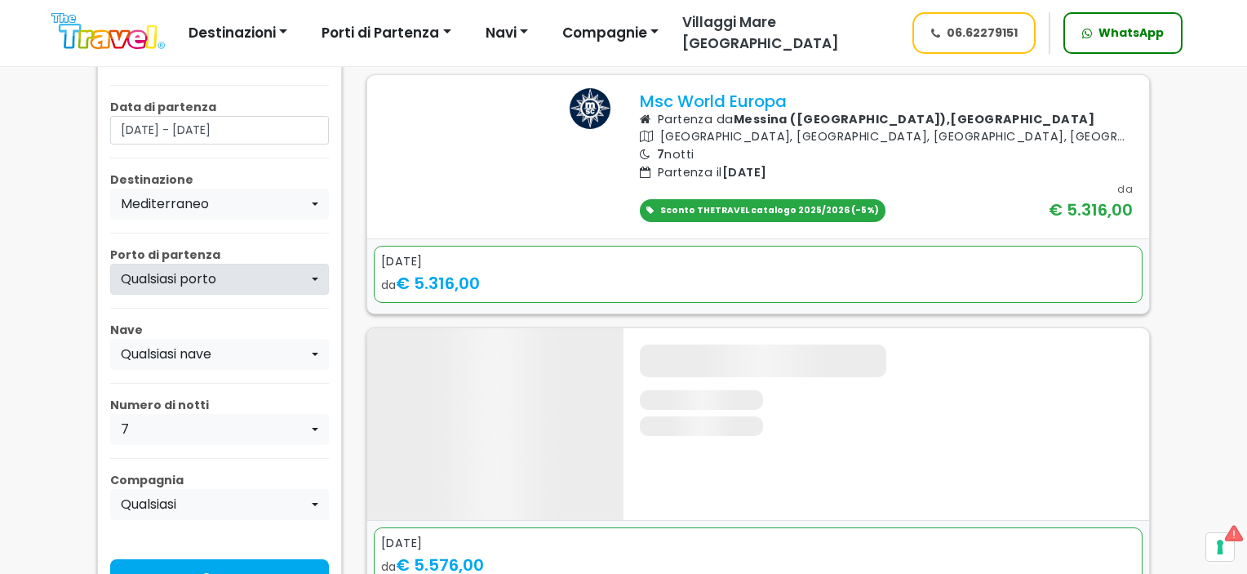
scroll to position [735, 0]
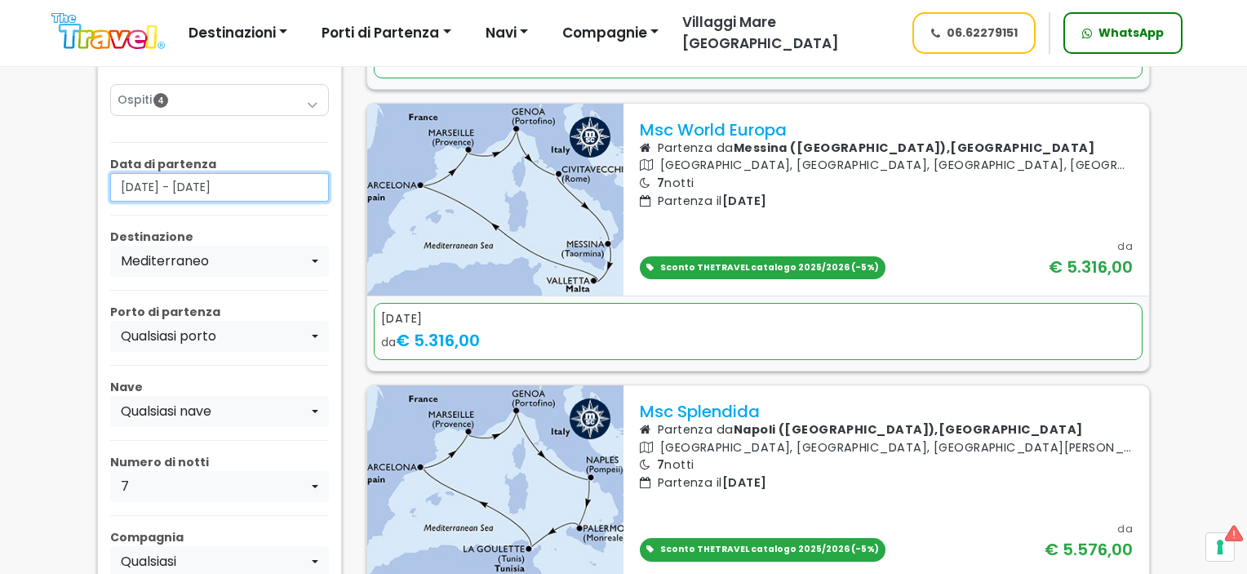
click at [206, 193] on input "[DATE] - [DATE]" at bounding box center [219, 187] width 219 height 29
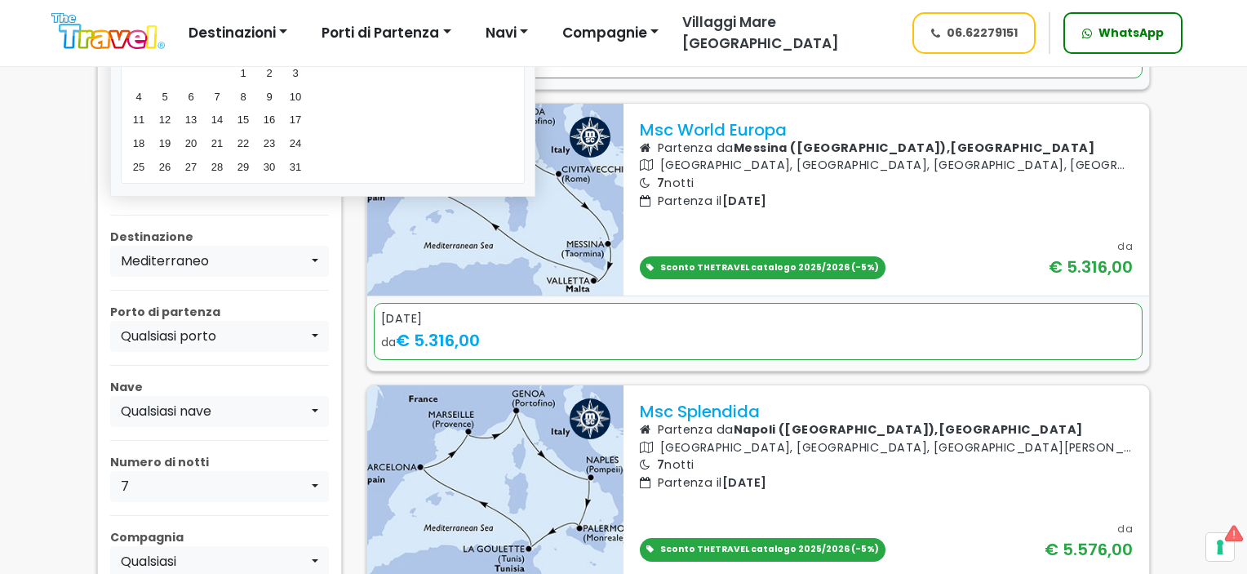
scroll to position [653, 0]
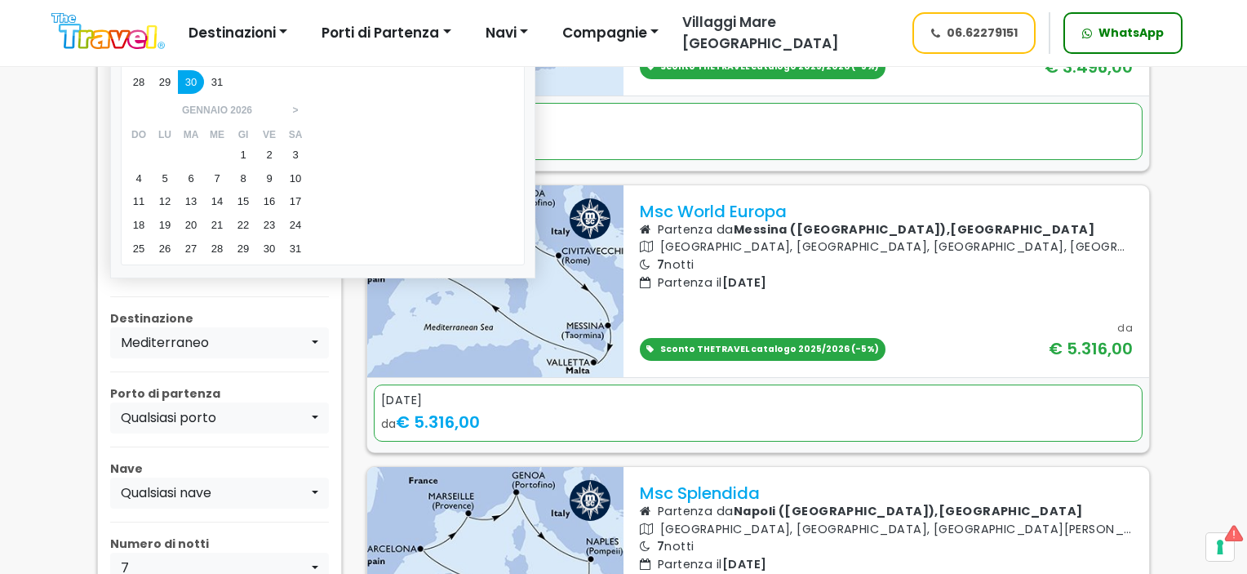
click at [211, 95] on div "31" at bounding box center [217, 83] width 26 height 24
click at [32, 227] on main "Crociere [GEOGRAPHIC_DATA] Ospiti 4 Adulti (18+) 2 Ragazzi (12-17) 0 Bambini (2…" at bounding box center [623, 266] width 1247 height 1717
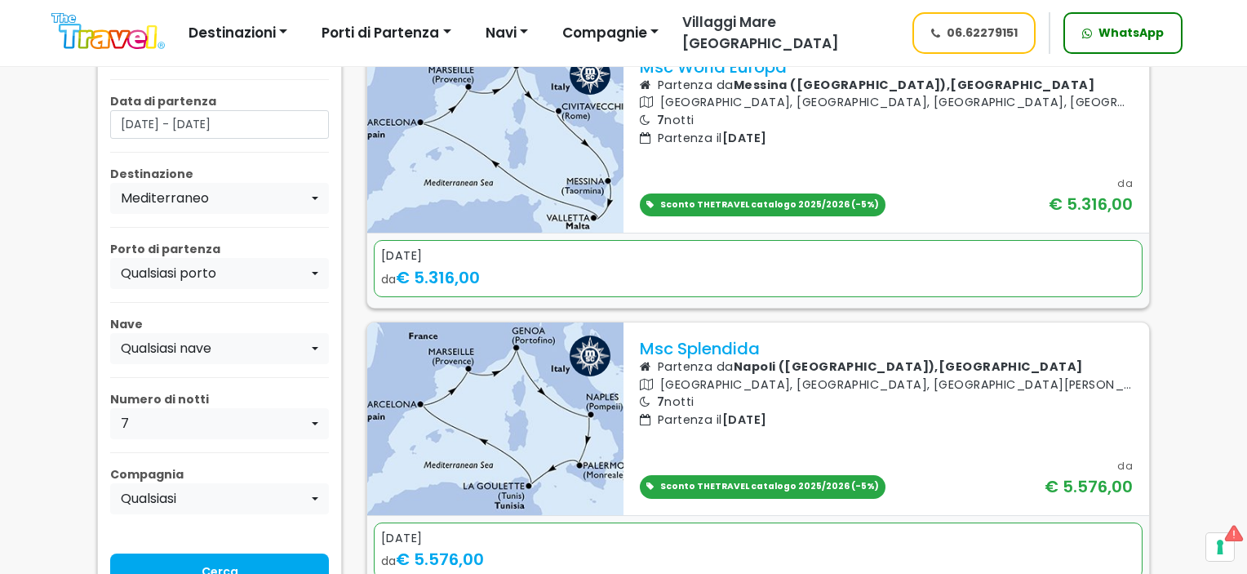
scroll to position [898, 0]
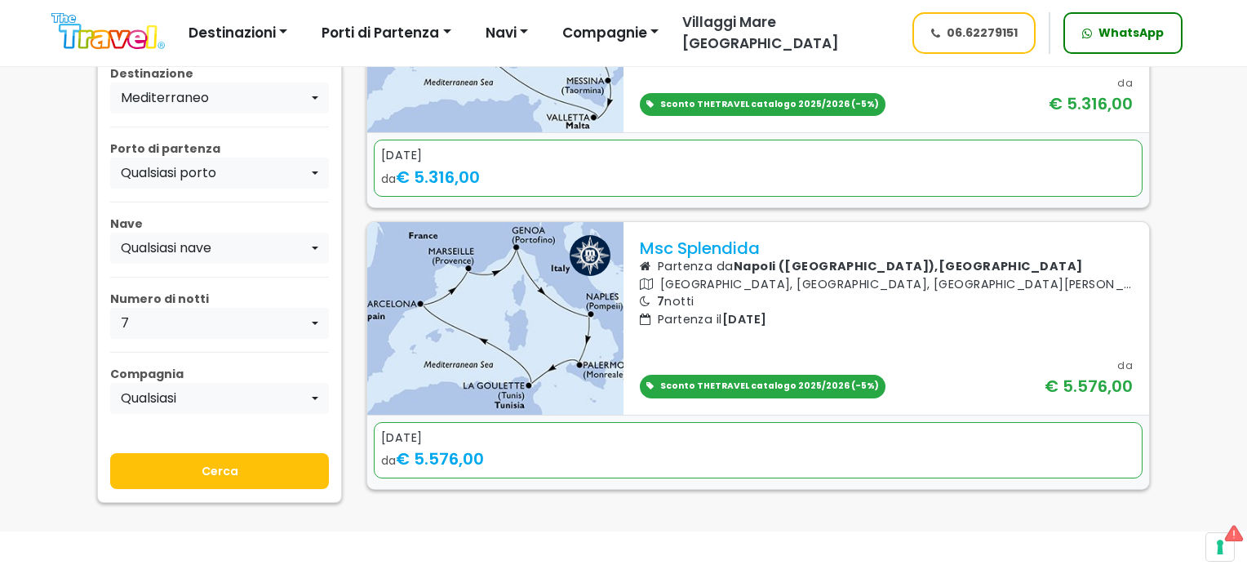
click at [204, 476] on input "Cerca" at bounding box center [219, 471] width 219 height 36
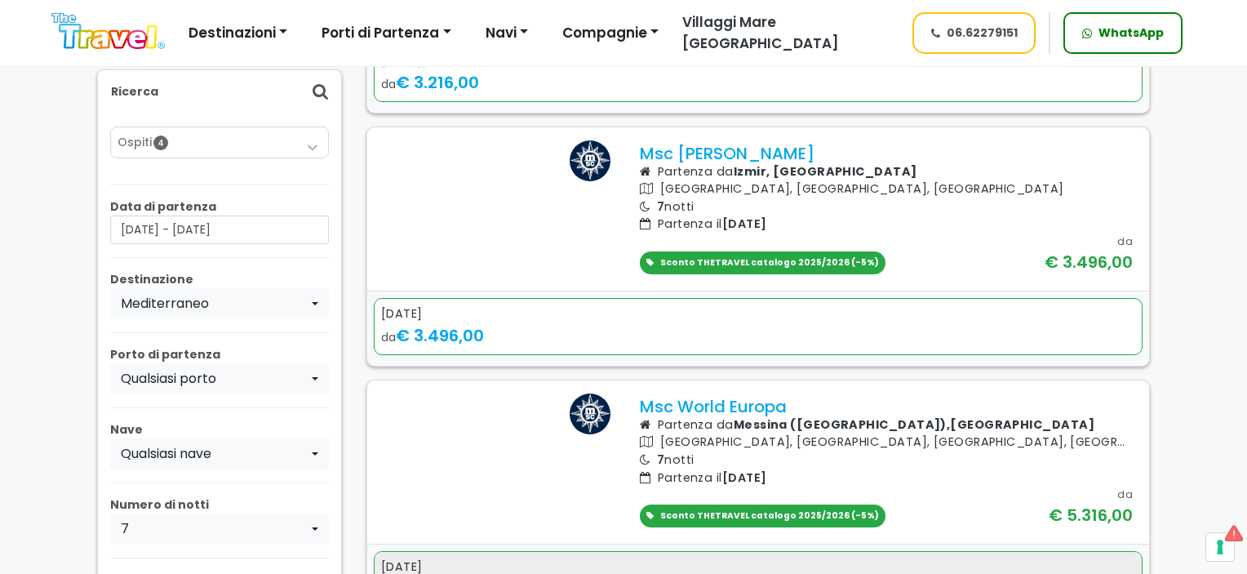
scroll to position [245, 0]
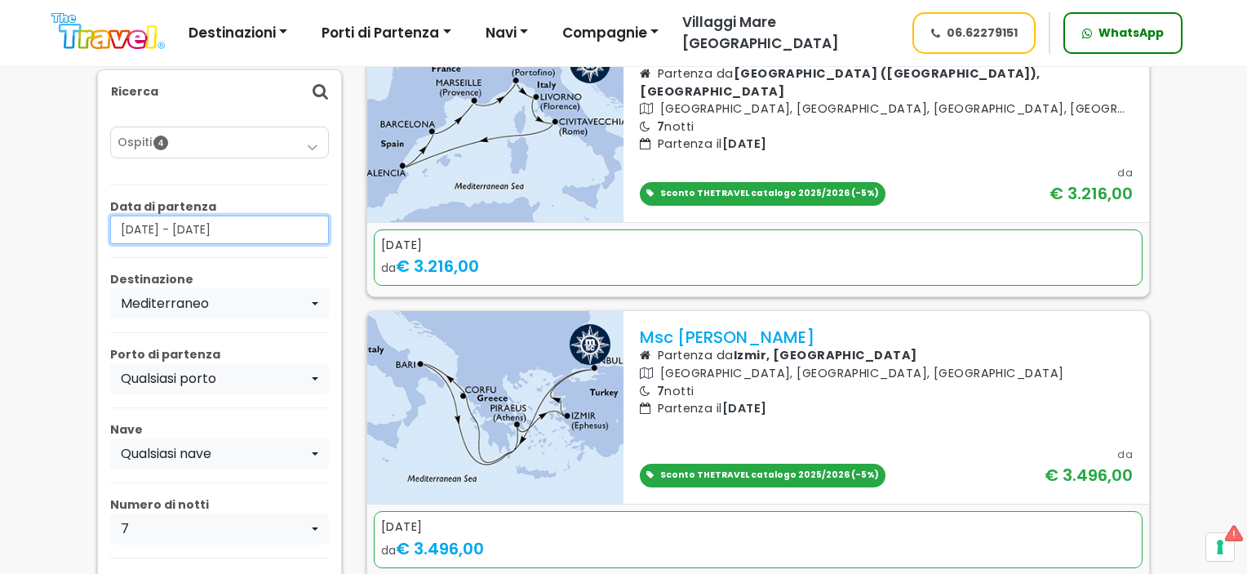
click at [247, 225] on input "[DATE] - [DATE]" at bounding box center [219, 229] width 219 height 29
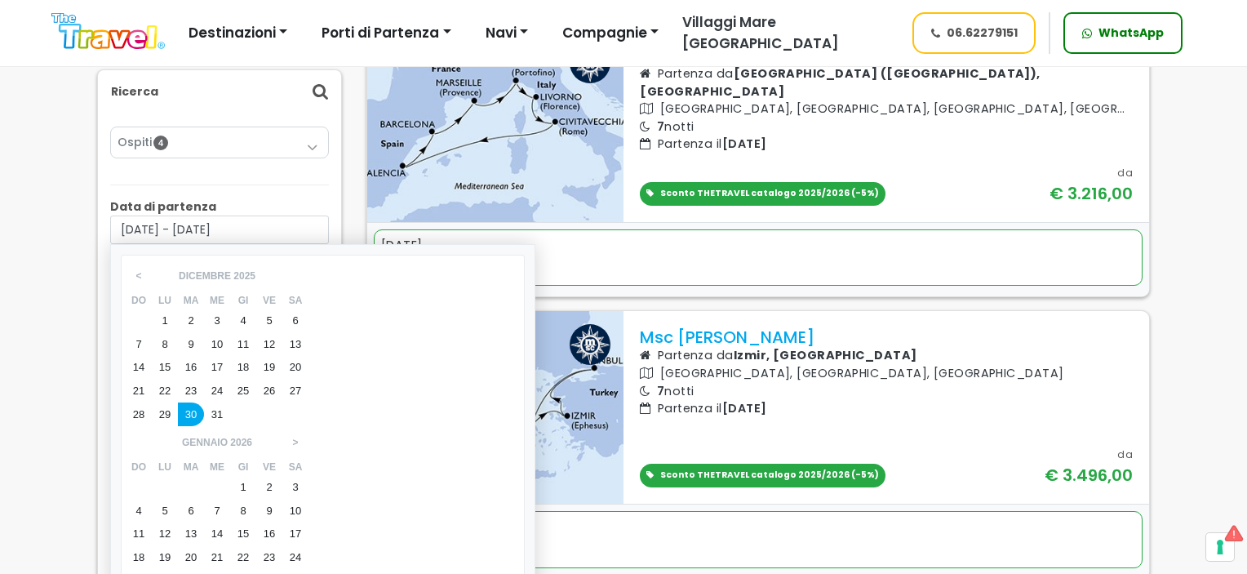
click at [256, 475] on div "1" at bounding box center [243, 487] width 26 height 24
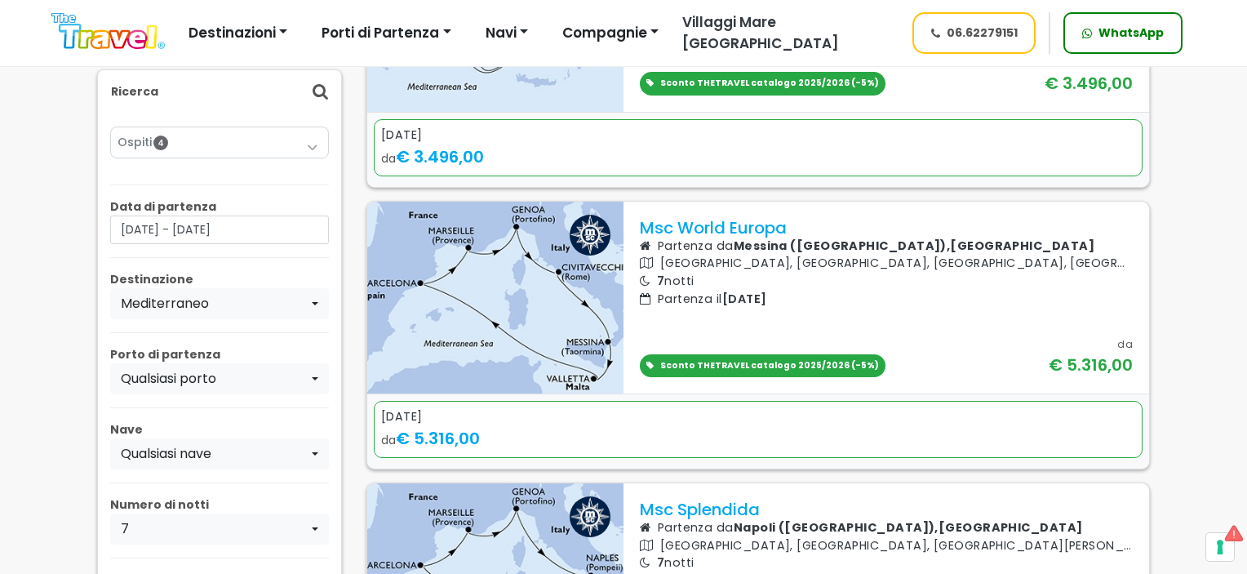
scroll to position [653, 0]
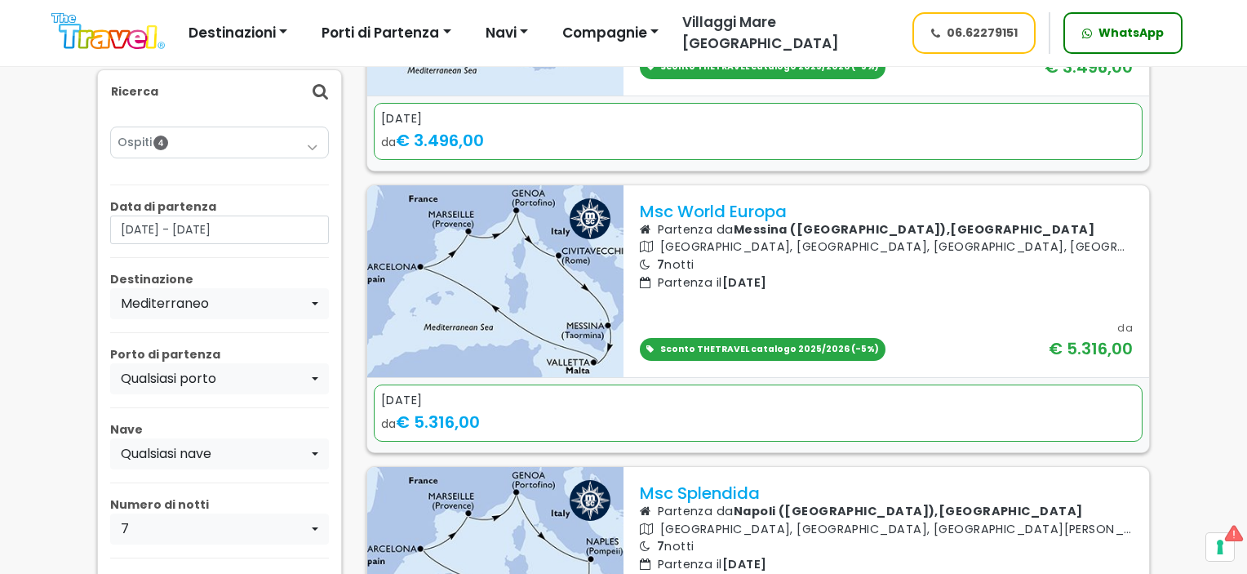
click at [328, 91] on div "Ricerca" at bounding box center [219, 91] width 243 height 43
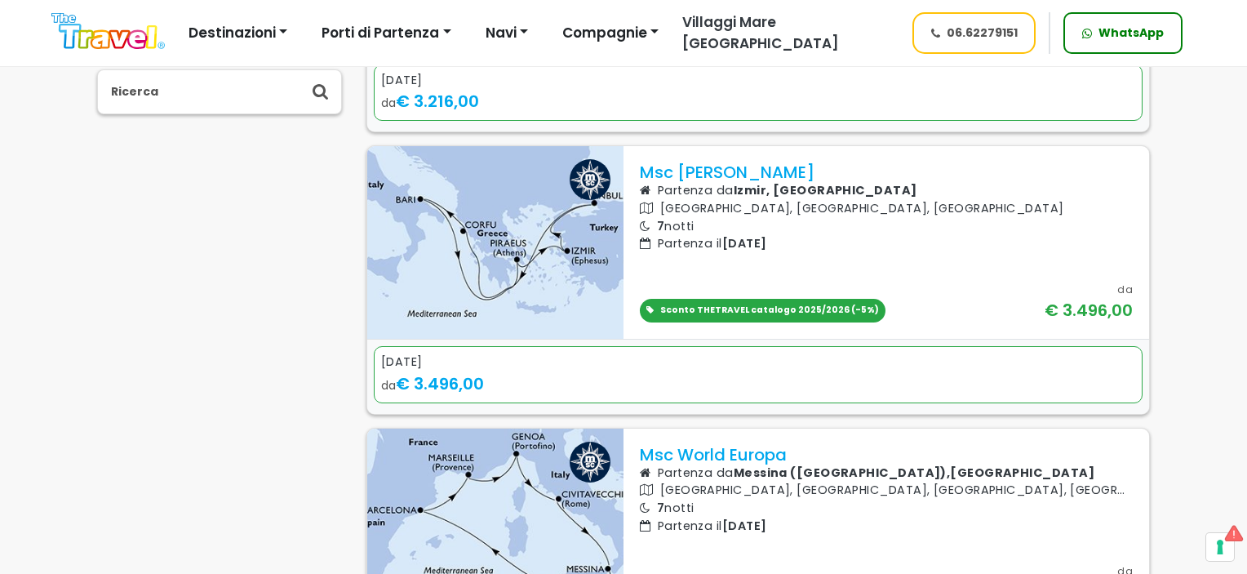
scroll to position [408, 0]
